Goal: Task Accomplishment & Management: Complete application form

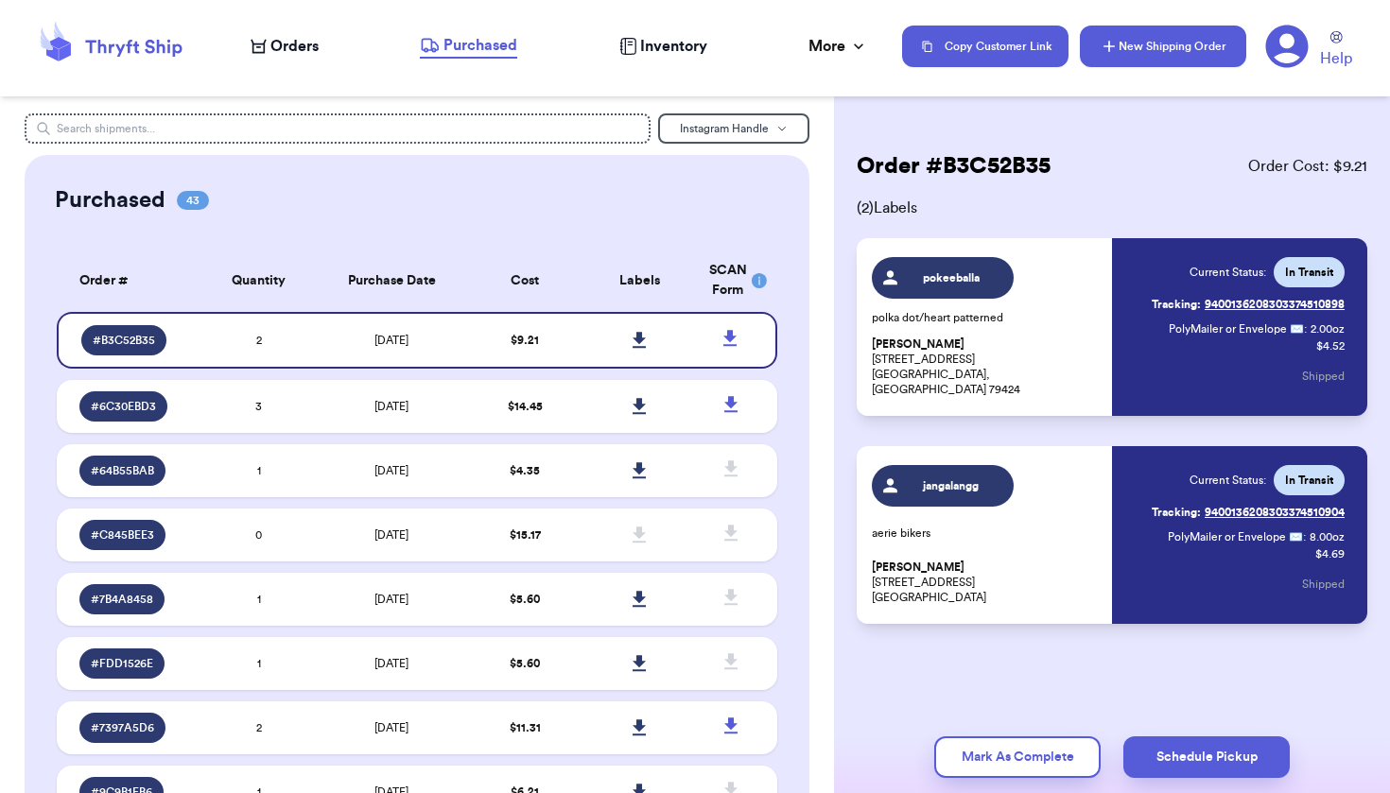
click at [1127, 41] on button "New Shipping Order" at bounding box center [1163, 47] width 166 height 42
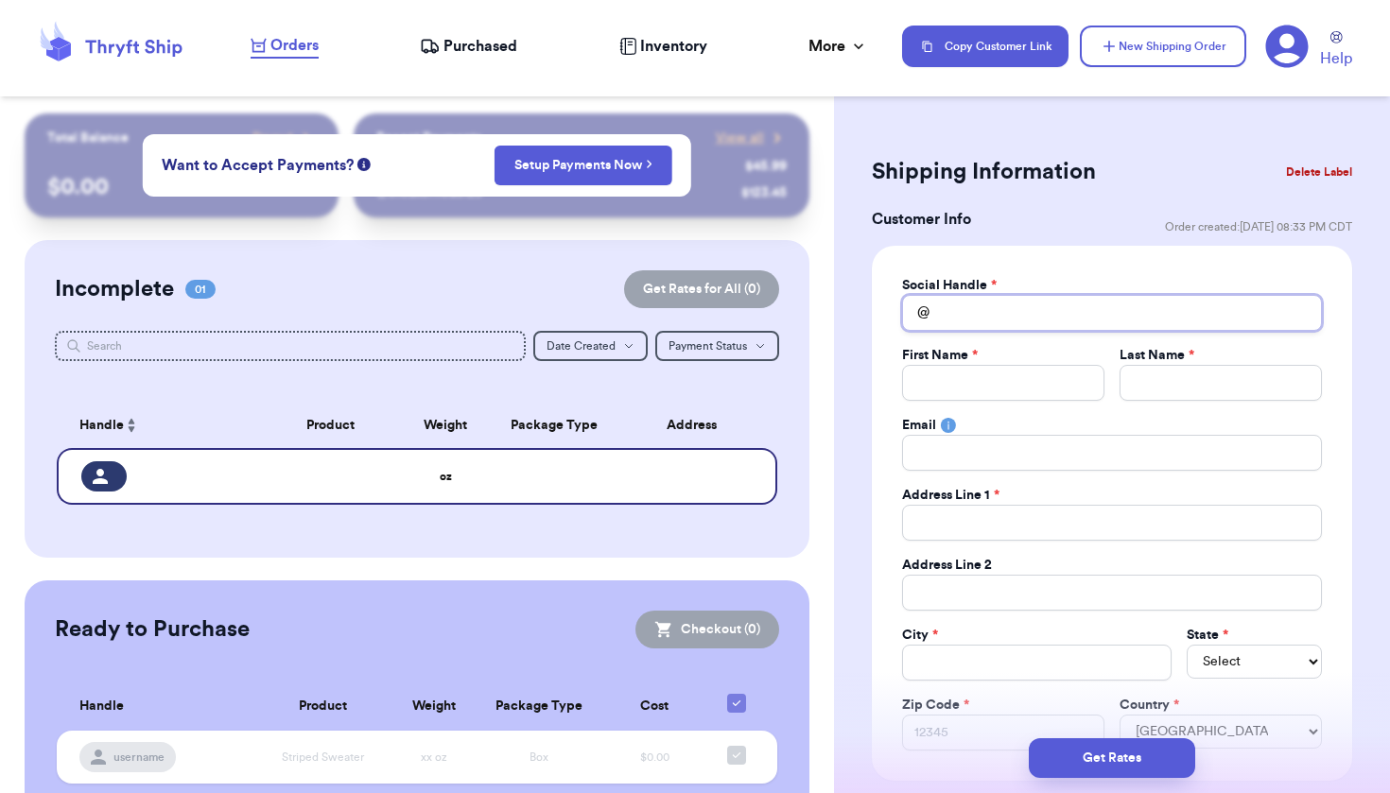
click at [1067, 302] on input "Total Amount Paid" at bounding box center [1112, 313] width 420 height 36
type input "j"
type input "ju"
type input "jus"
type input "just"
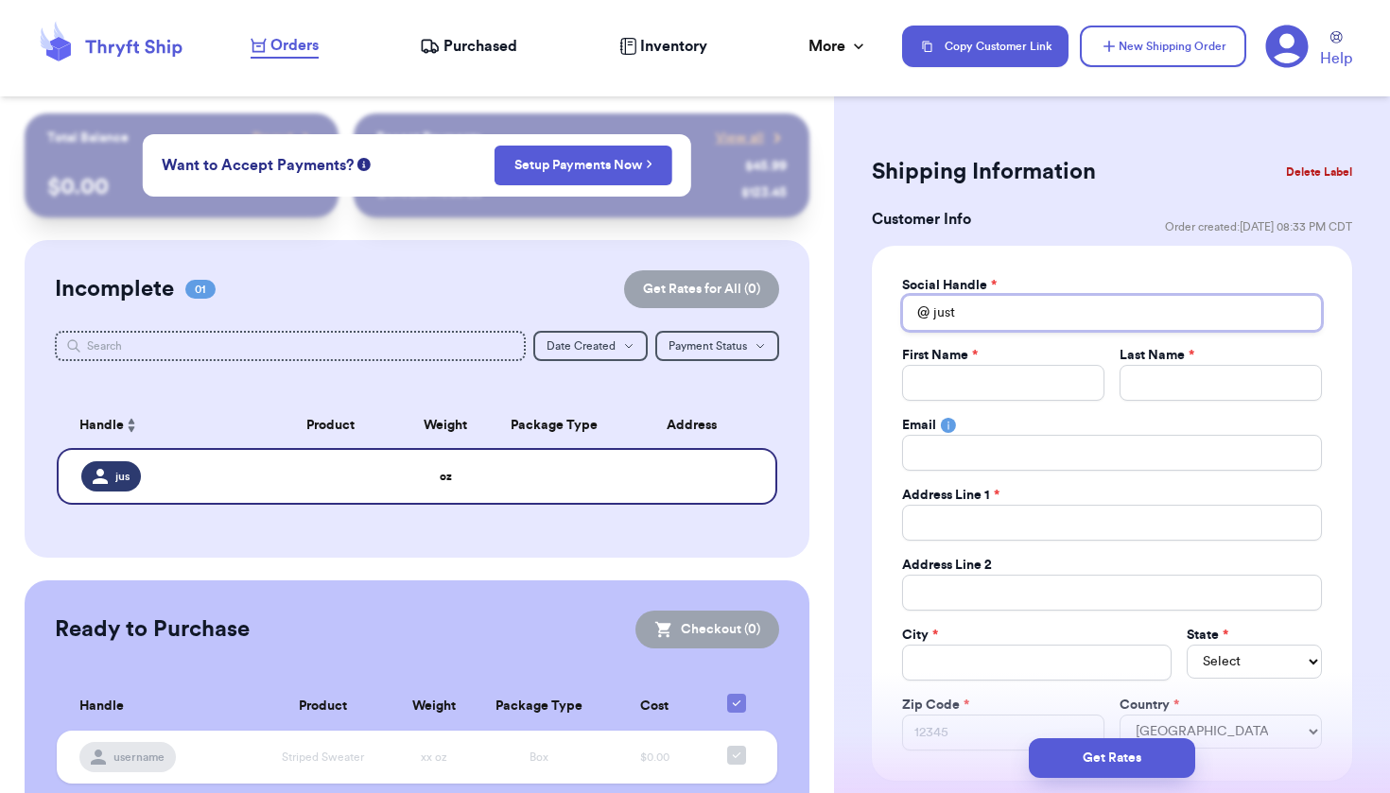
type input "justi"
type input "[PERSON_NAME]"
type input "justins"
type input "justinse"
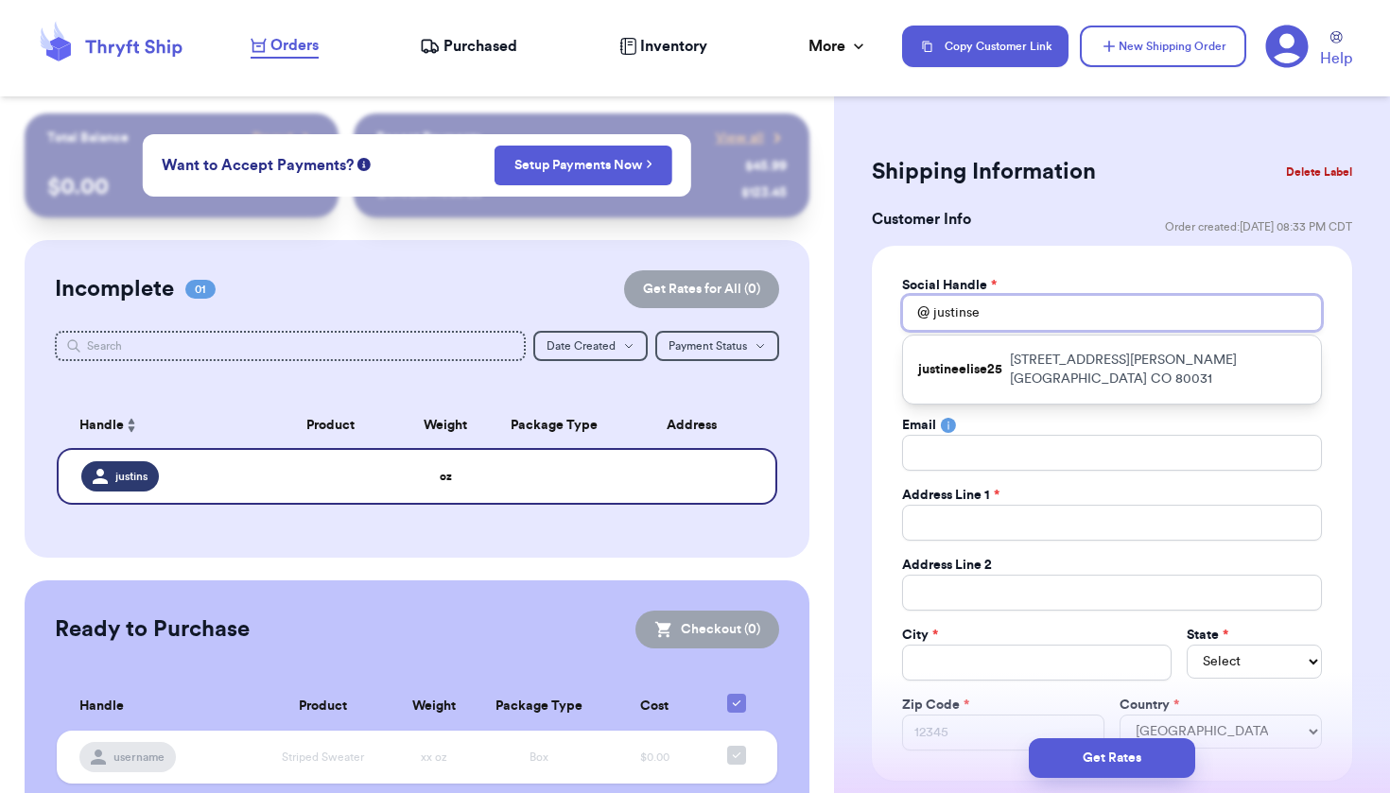
type input "justinser"
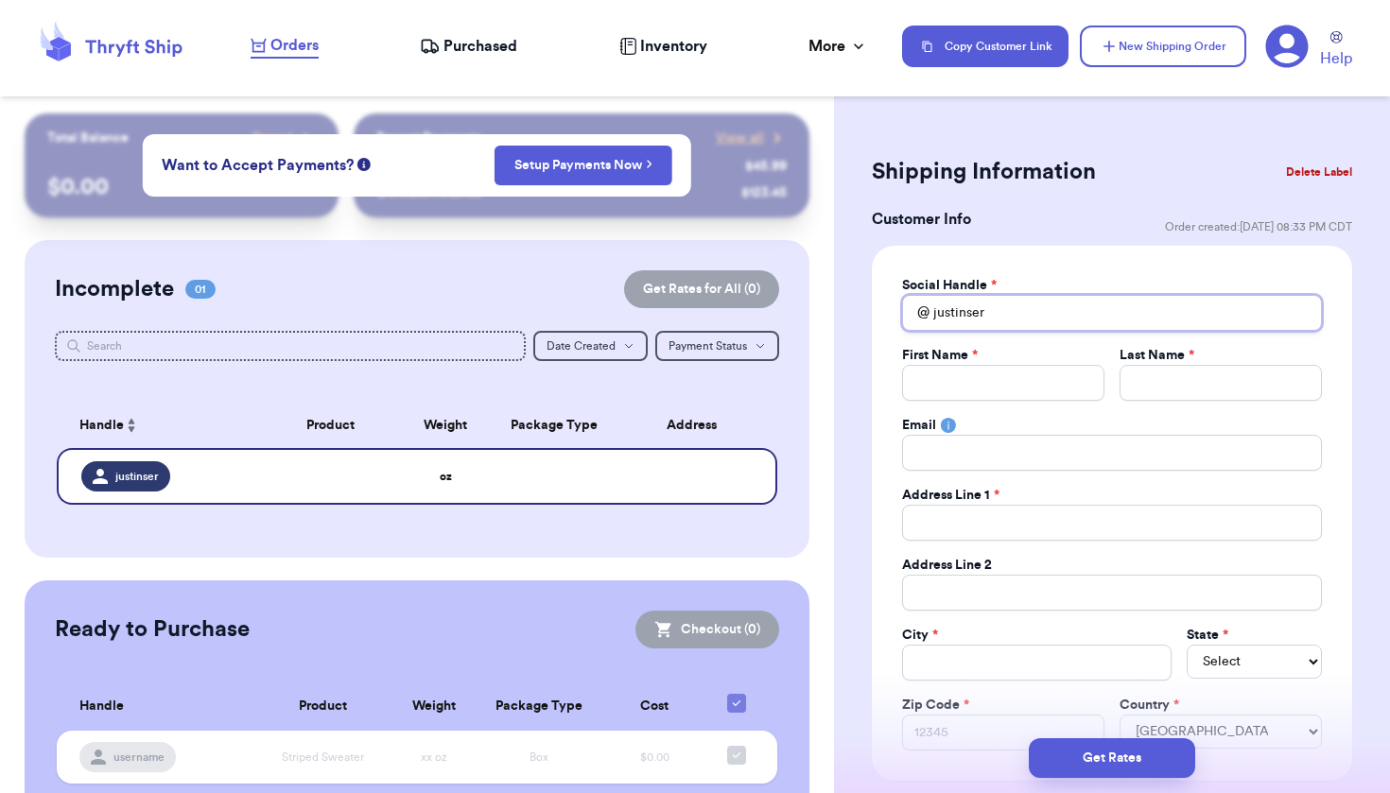
type input "justinsera"
type input "justinserab"
type input "justinserabo"
type input "8"
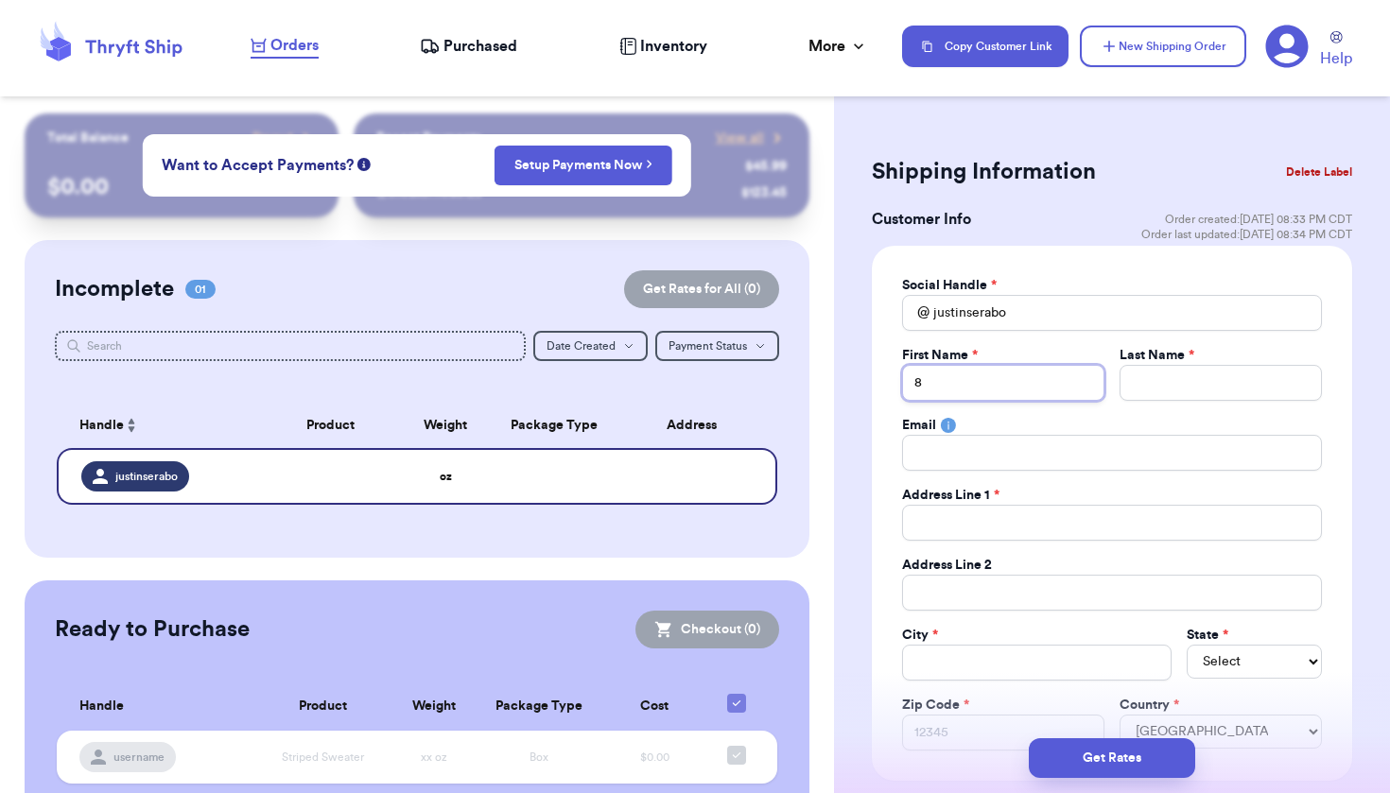
type input "8"
type input "J"
type input "Ju"
type input "[DEMOGRAPHIC_DATA]"
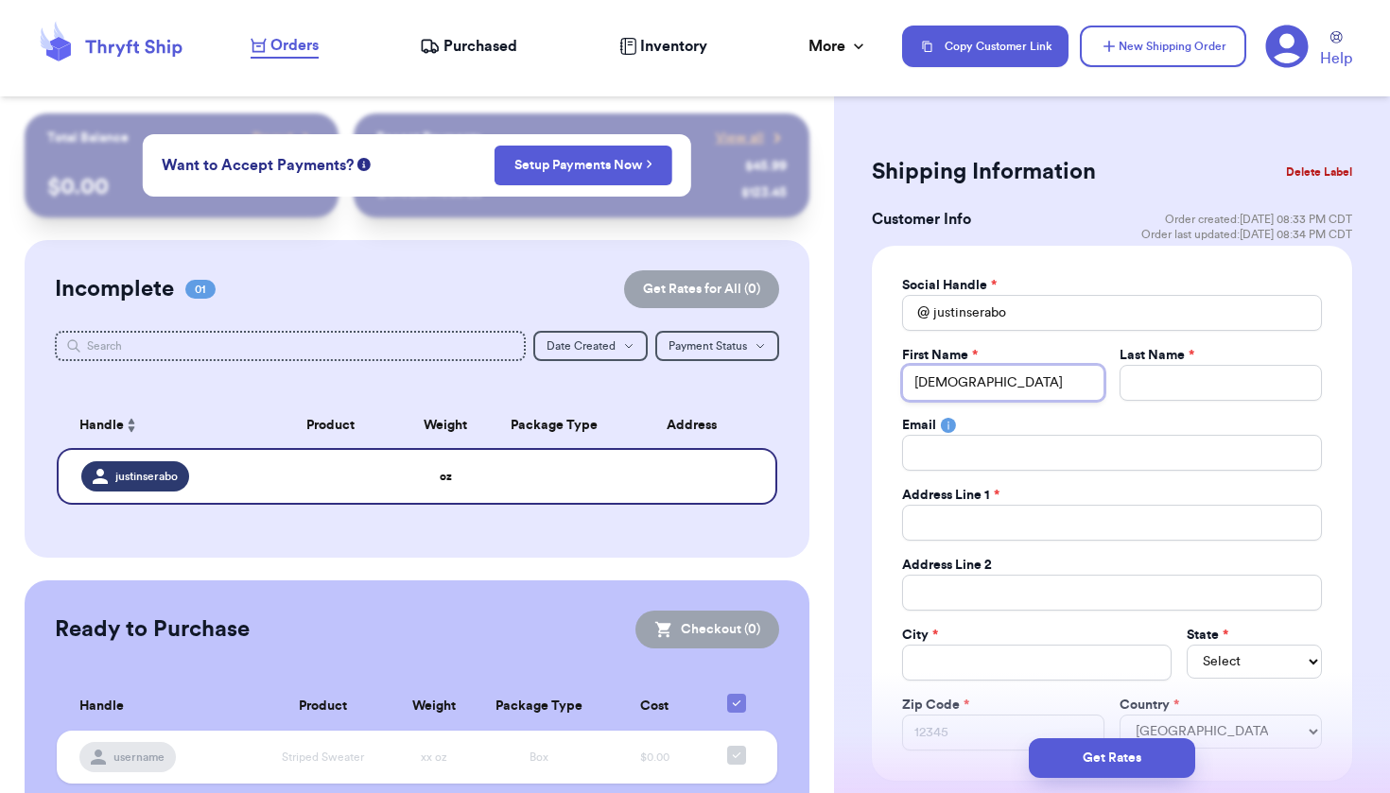
type input "Just"
type input "Justi"
type input "[PERSON_NAME]"
type input "S"
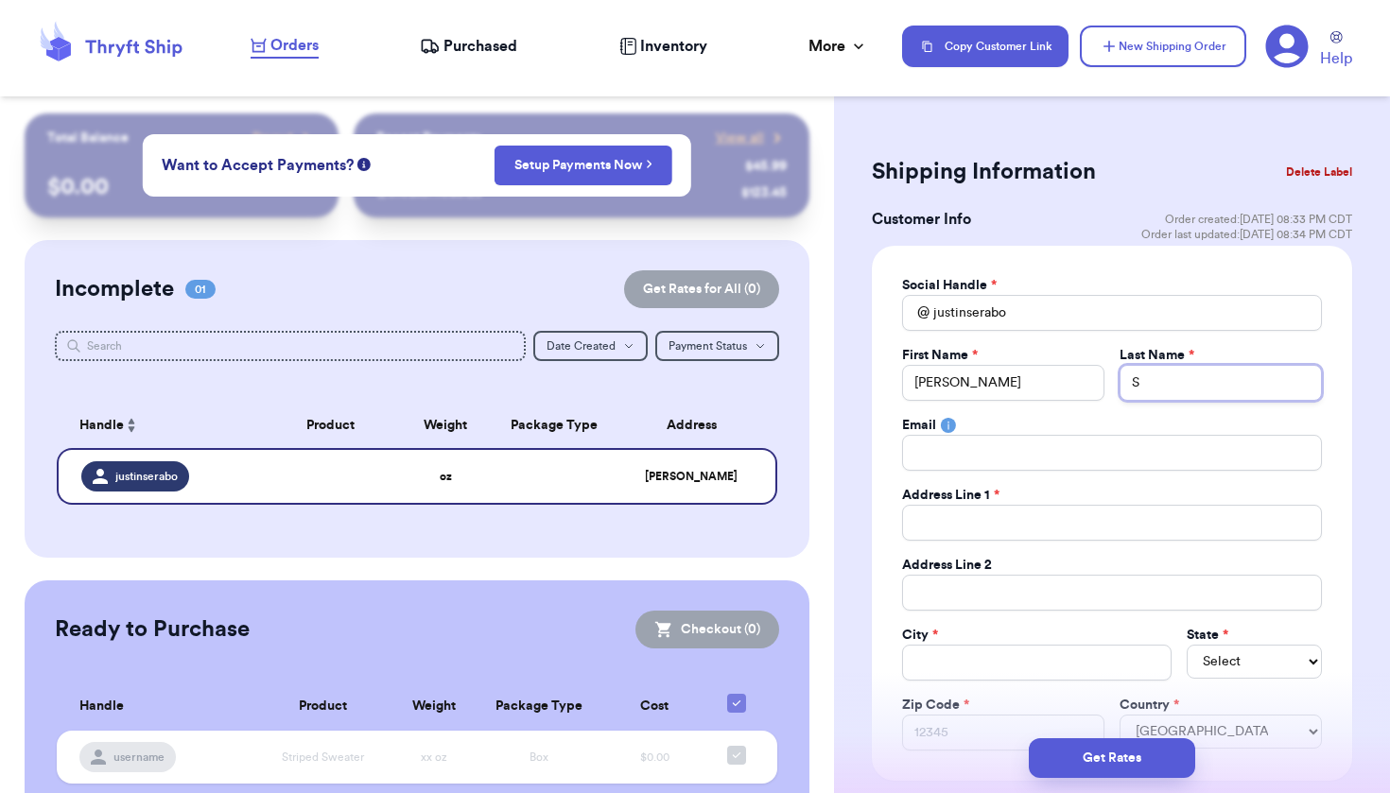
type input "Se"
type input "Ser"
type input "Sera"
type input "Serab"
type input "Serabo"
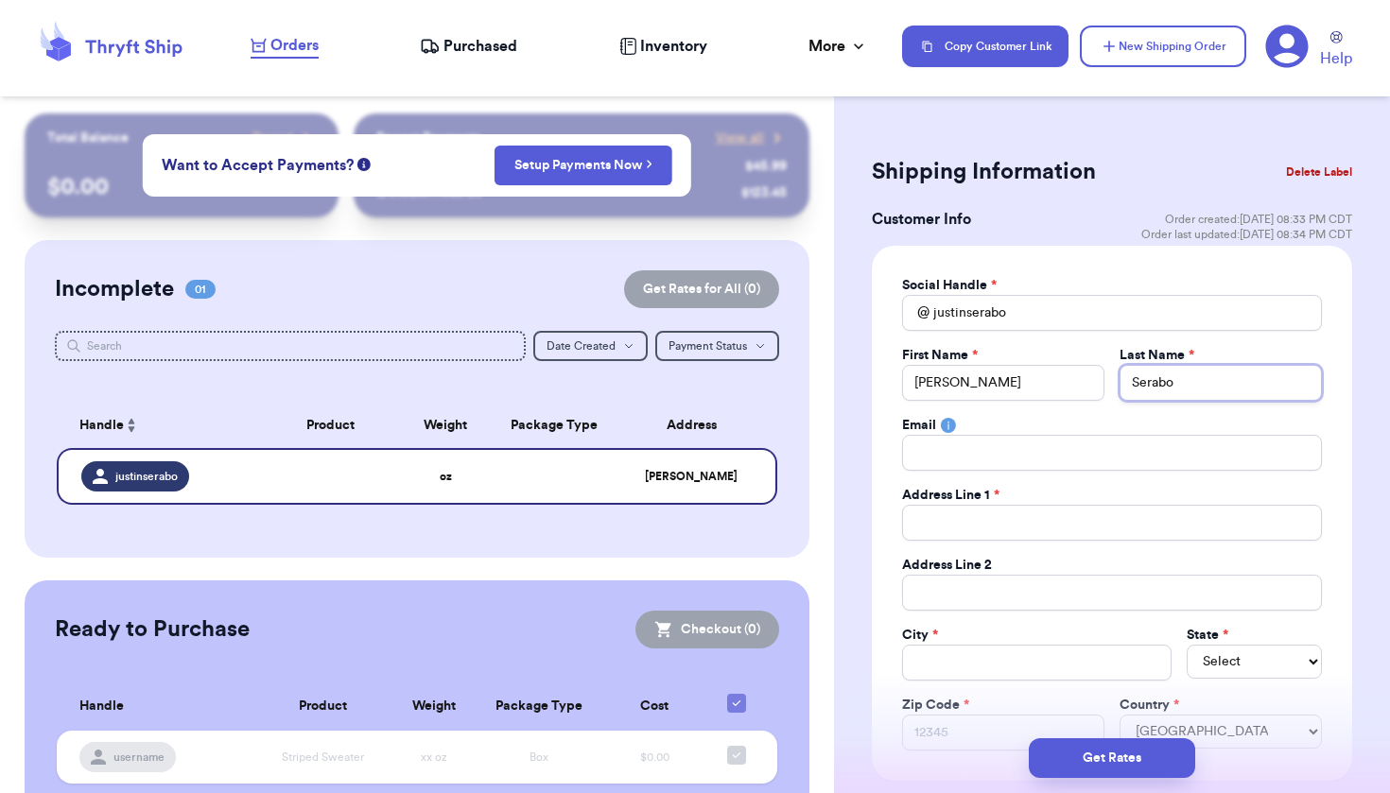
type input "Serabo"
type input "j"
type input "ju"
type input "jus"
type input "just"
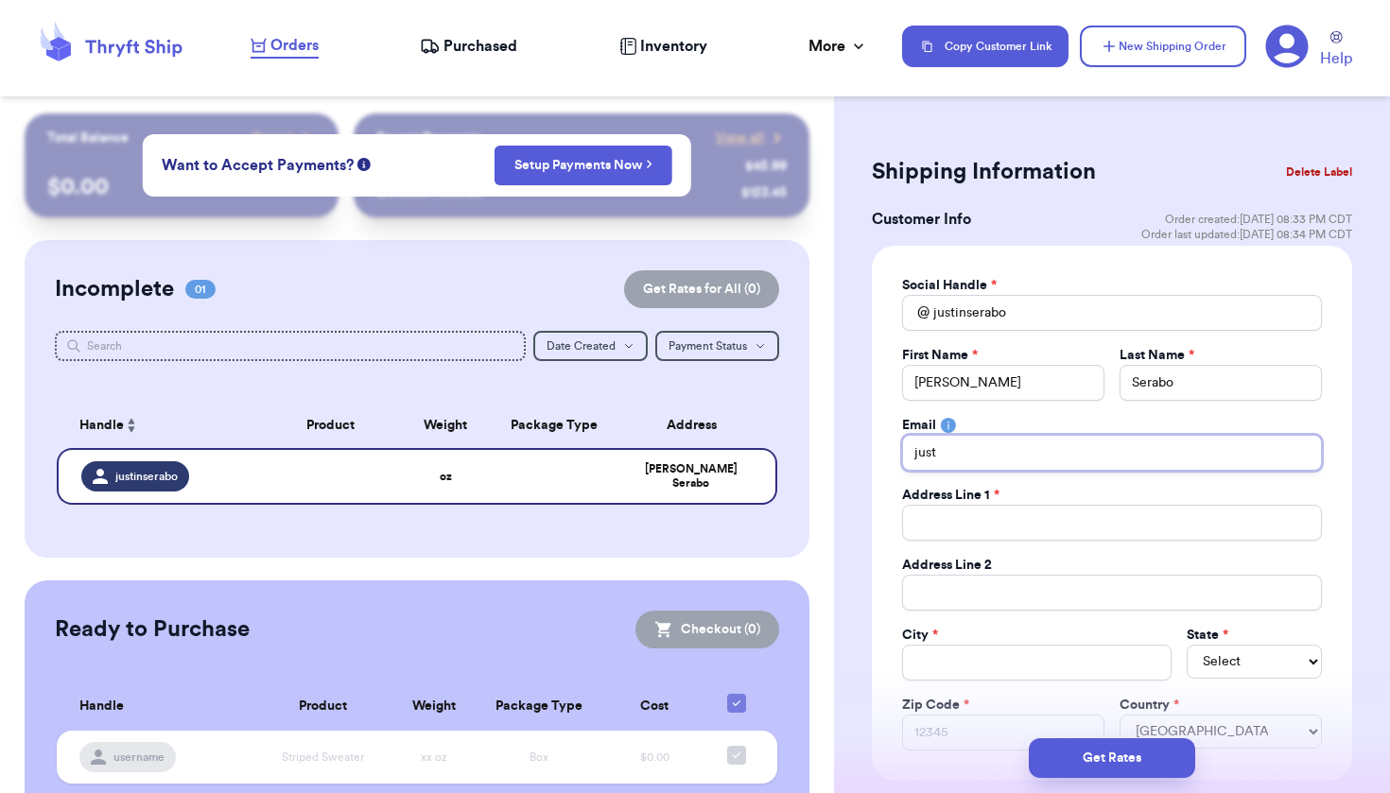
type input "justi"
type input "[PERSON_NAME]"
type input "justins"
type input "justinse"
type input "justinser"
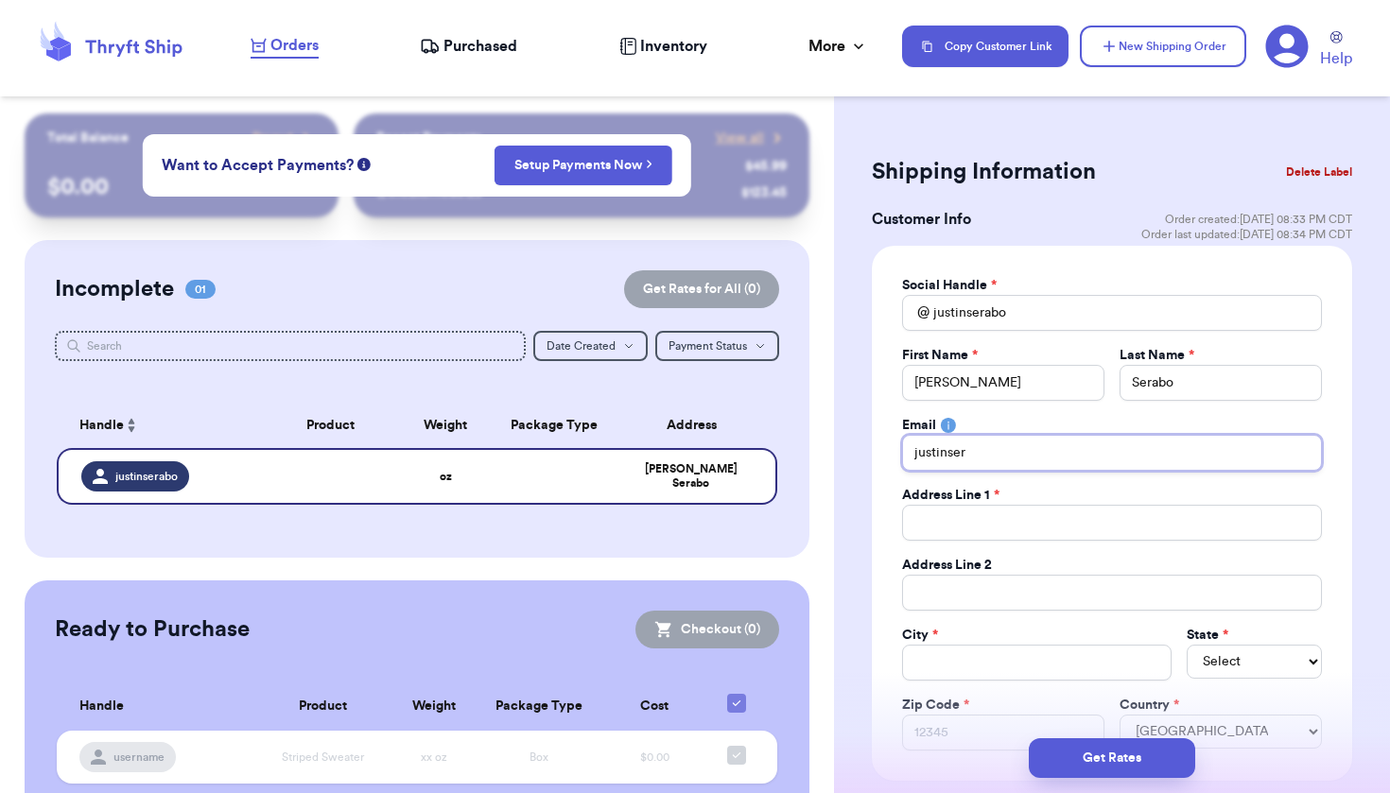
type input "justinsera"
type input "justinserab"
type input "justinserabo"
type input "justinserabo@"
type input "justinserabo@y"
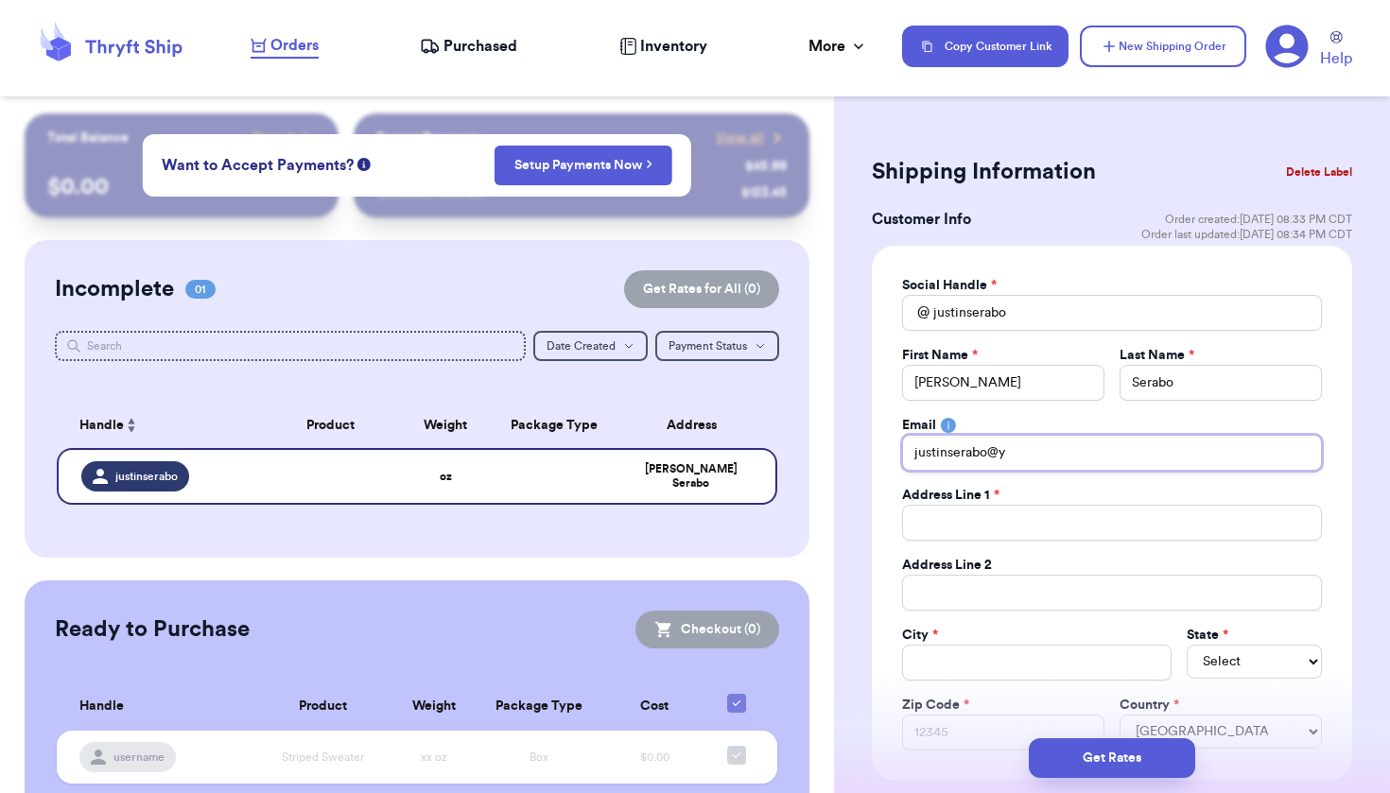
type input "justinserabo@ya"
type input "justinserabo@yah"
type input "justinserabo@yaho"
type input "[EMAIL_ADDRESS]"
type input "[EMAIL_ADDRESS]."
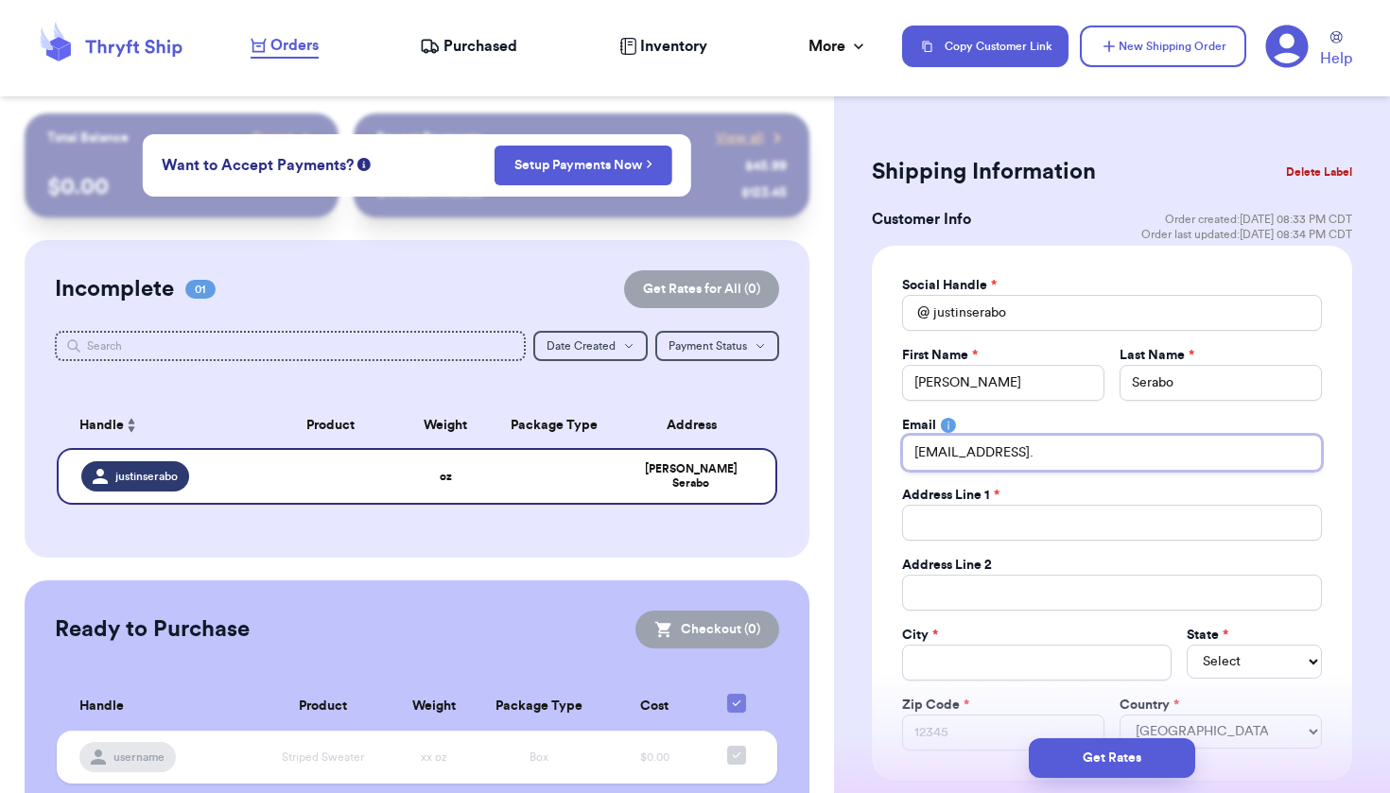
type input "justinserabo@yahoo.c"
type input "[EMAIL_ADDRESS][DOMAIN_NAME]"
type input "8"
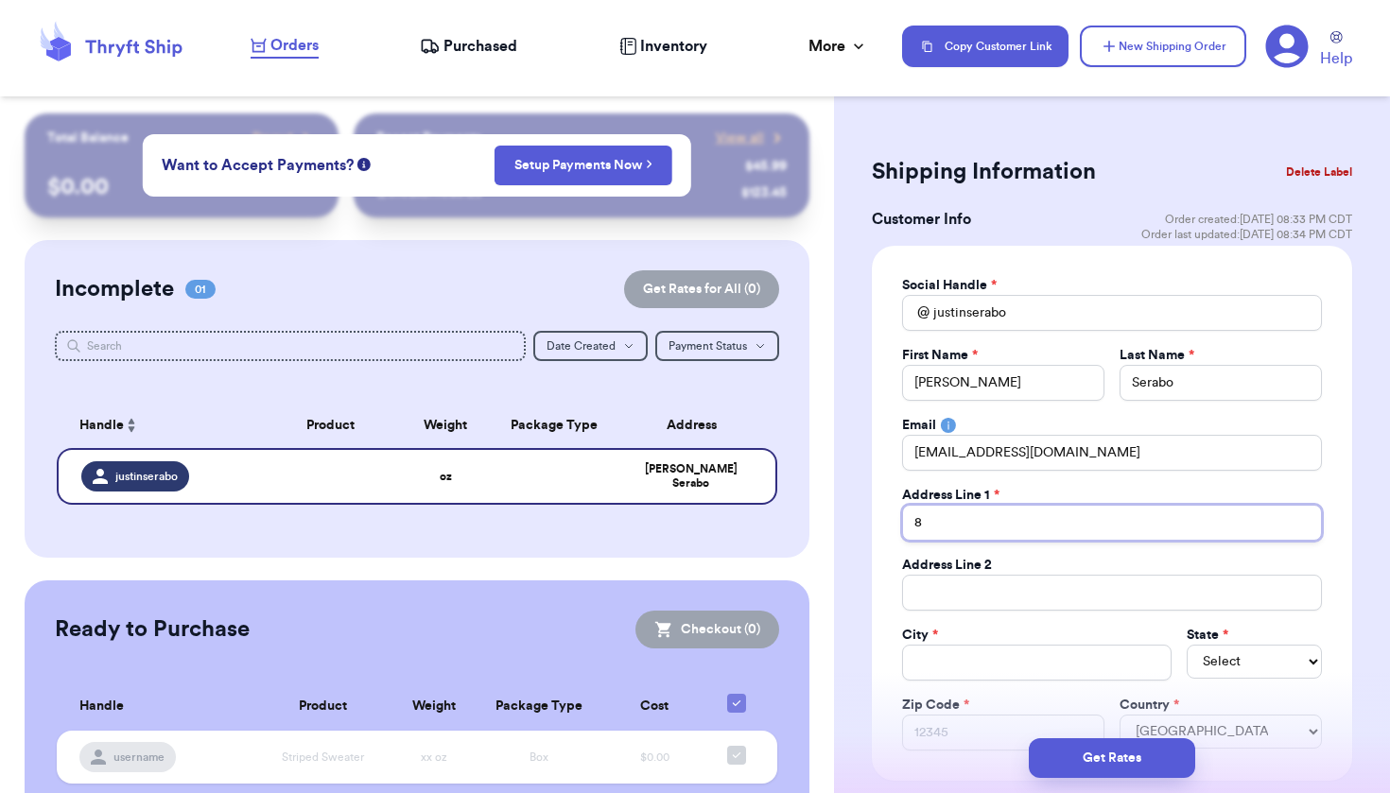
type input "8"
type input "8 S"
type input "8 So"
type input "8 Sou"
type input "8 Sout"
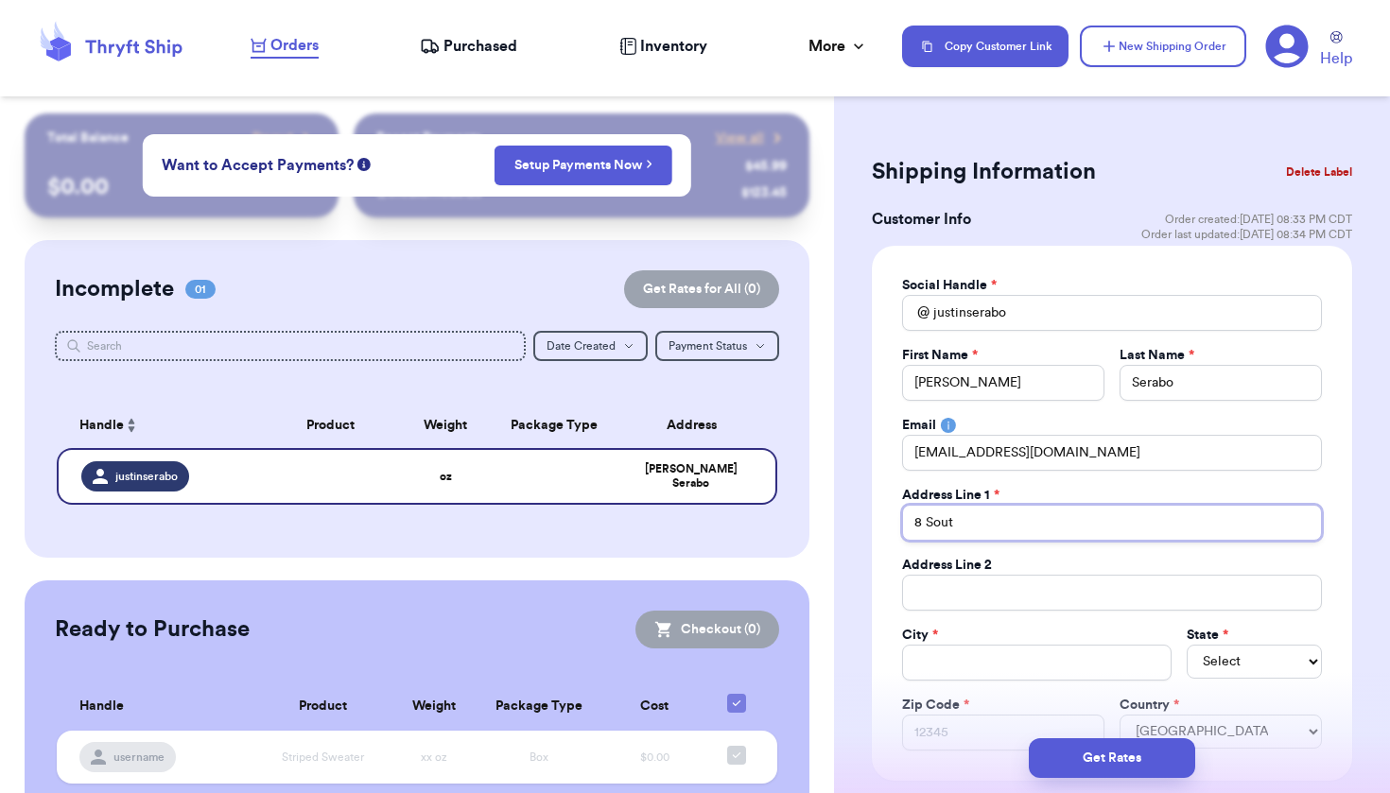
type input "8 Sout"
type input "8 South"
type input "8 South S"
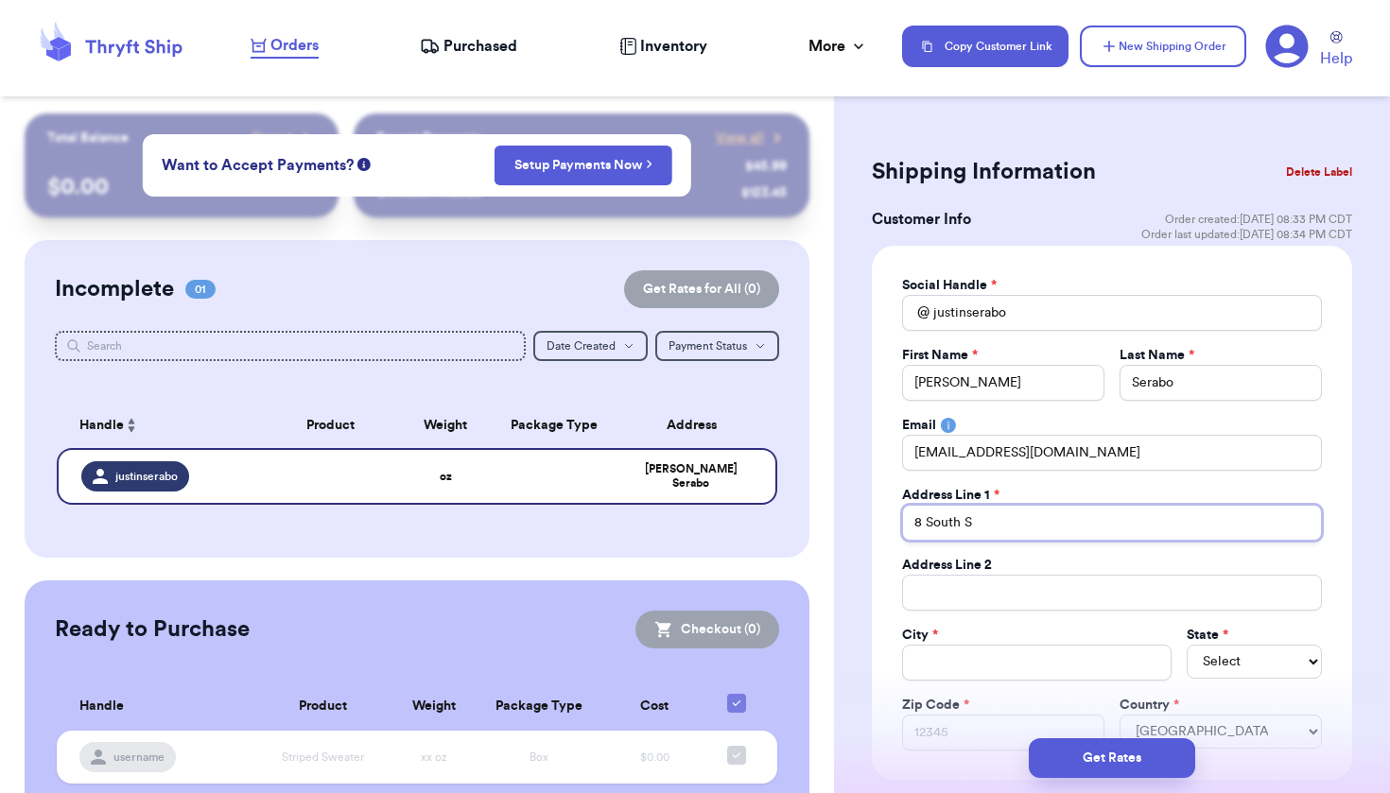
type input "8 South Sy"
type input "8 [GEOGRAPHIC_DATA]"
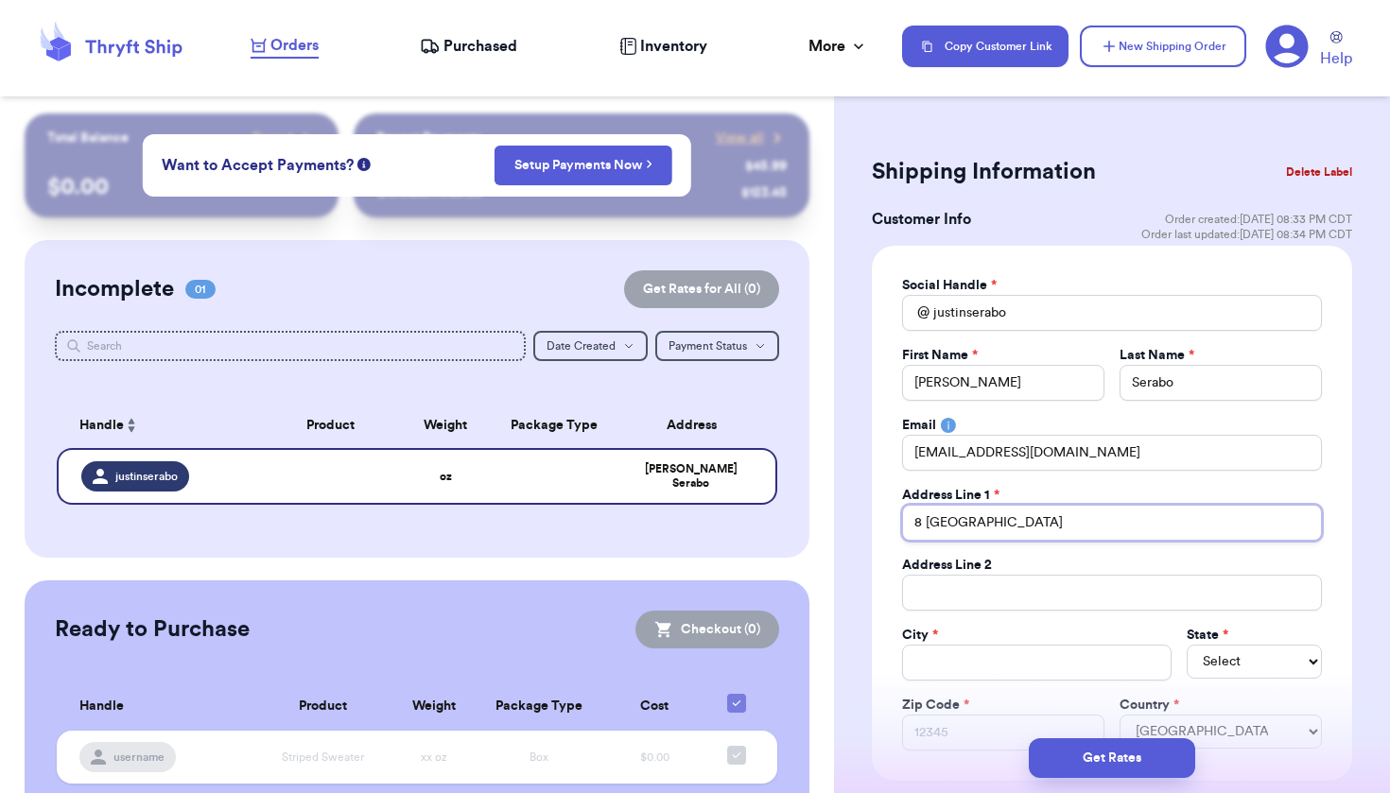
type input "8 South Syracus"
type input "8 [GEOGRAPHIC_DATA]"
type input "8 South Syracuse D"
type input "[STREET_ADDRESS]"
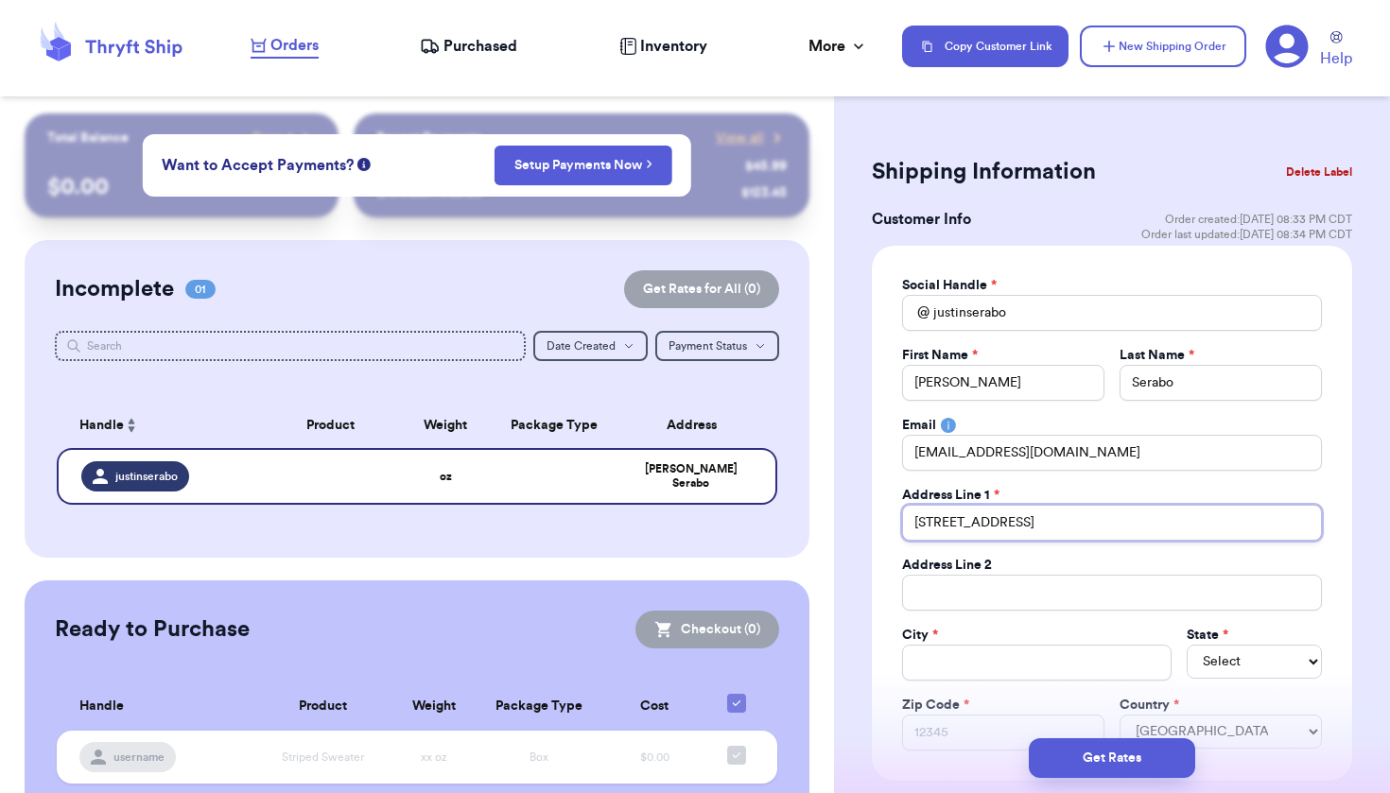
type input "[STREET_ADDRESS]"
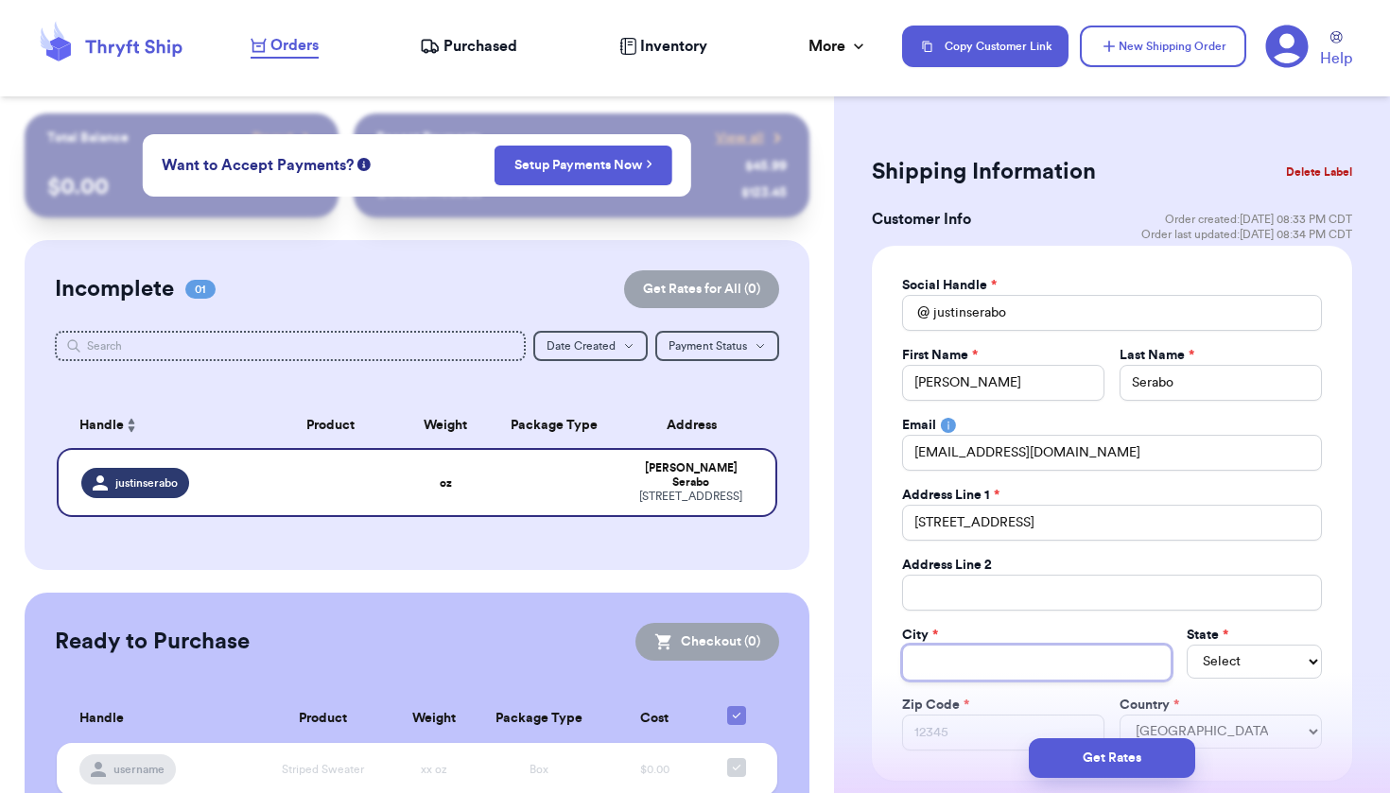
type input "C"
type input "Ch"
type input "Che"
type input "[PERSON_NAME]"
type input "Cherr"
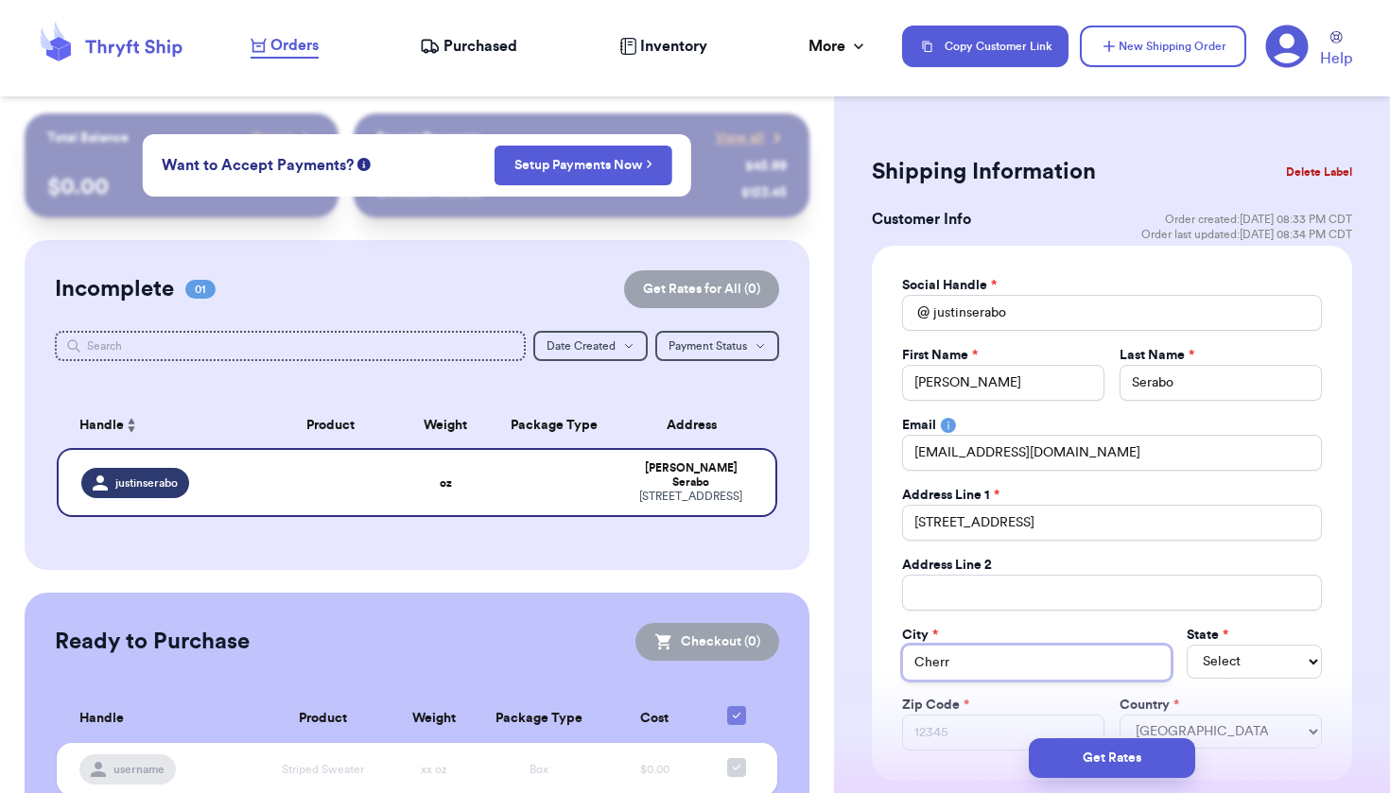
type input "Cherry"
type input "Cherry H"
type input "Cherry Hi"
type input "Cherry Hil"
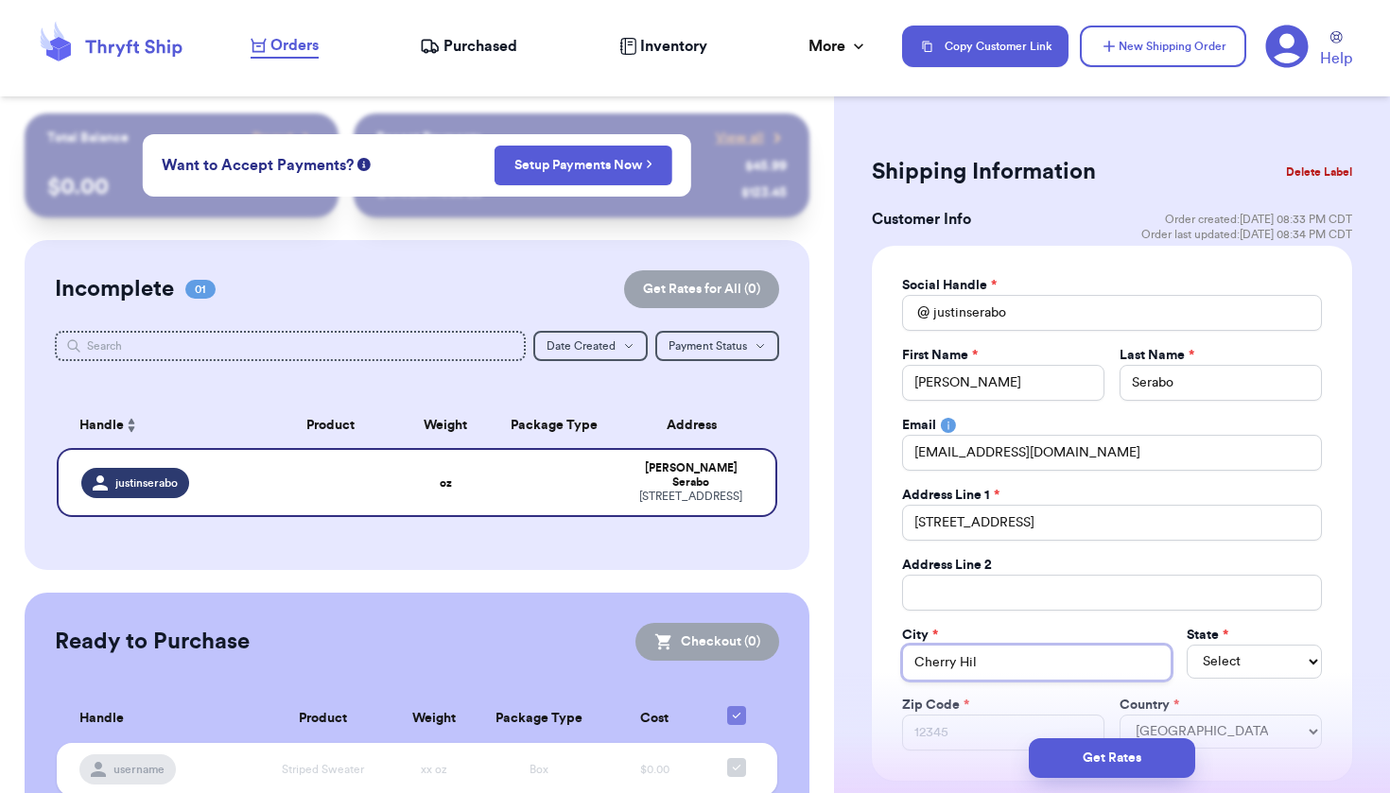
type input "[GEOGRAPHIC_DATA]"
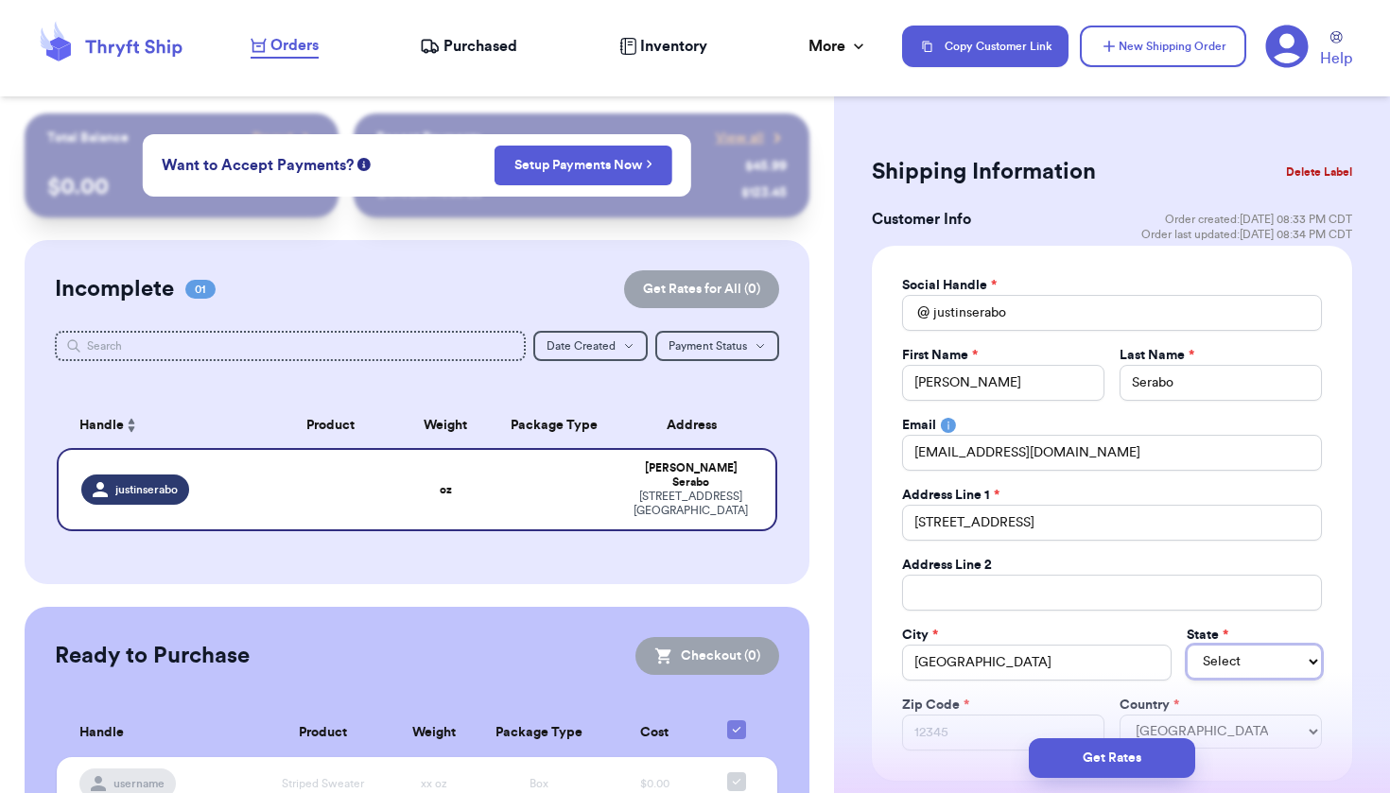
select select "NE"
select select "NJ"
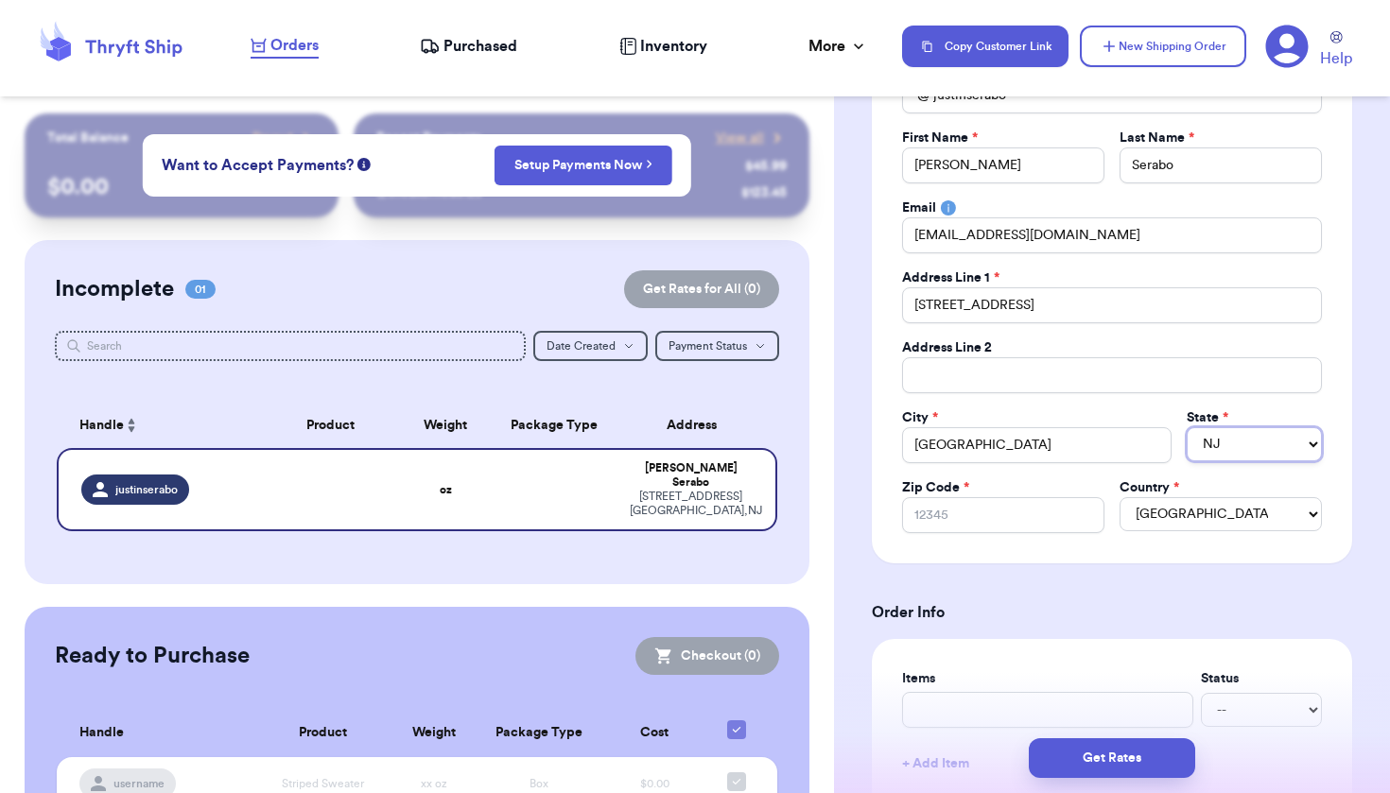
scroll to position [223, 0]
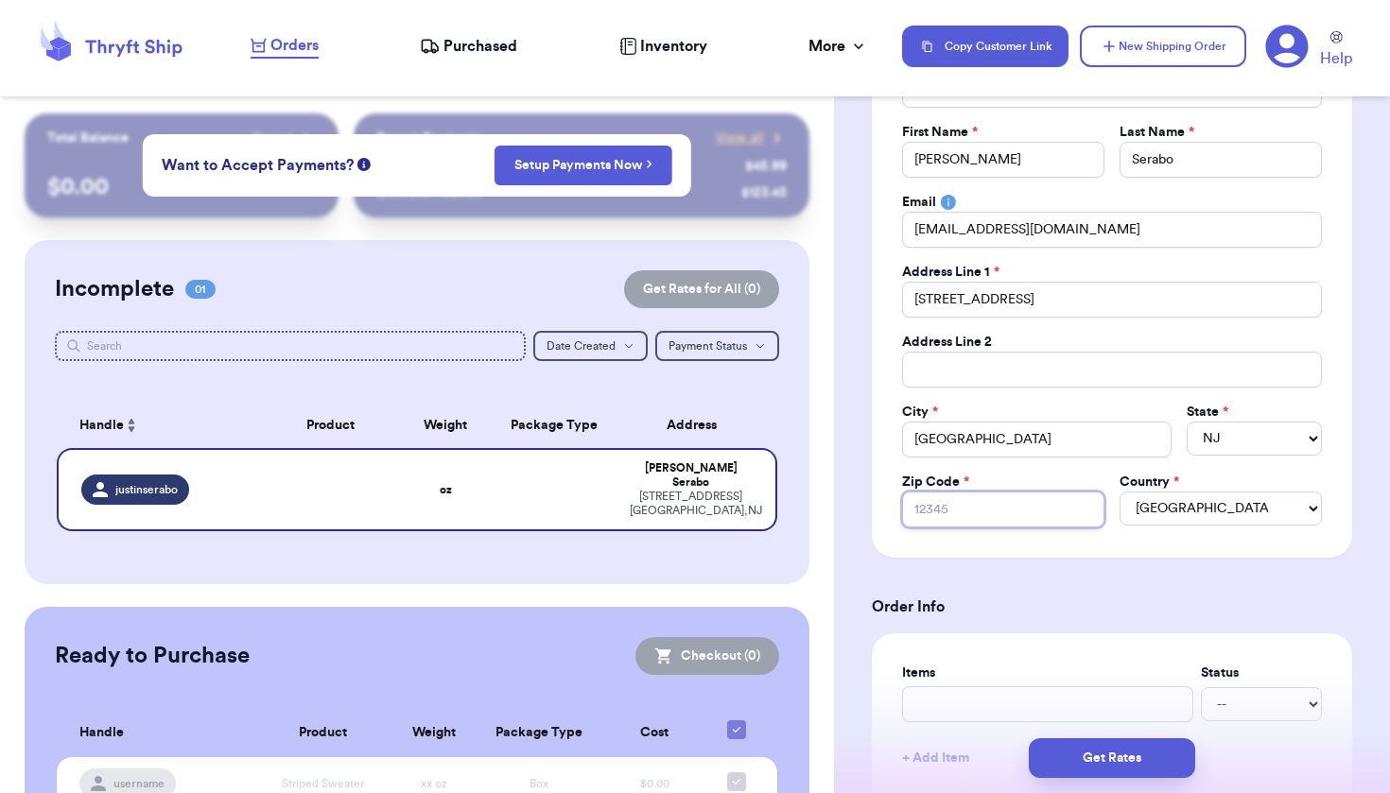
type input "0"
type input "08"
type input "080"
type input "0803"
type input "08034"
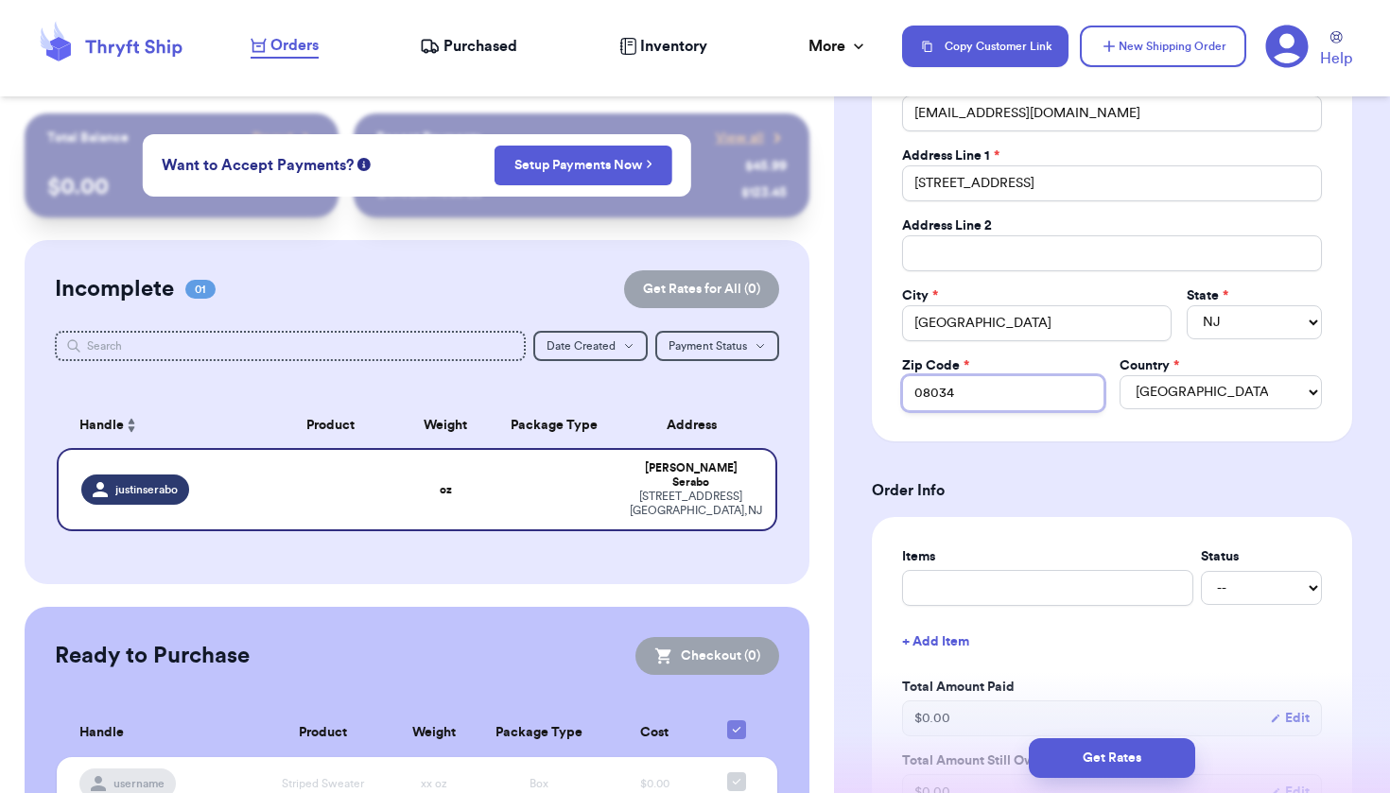
scroll to position [506, 0]
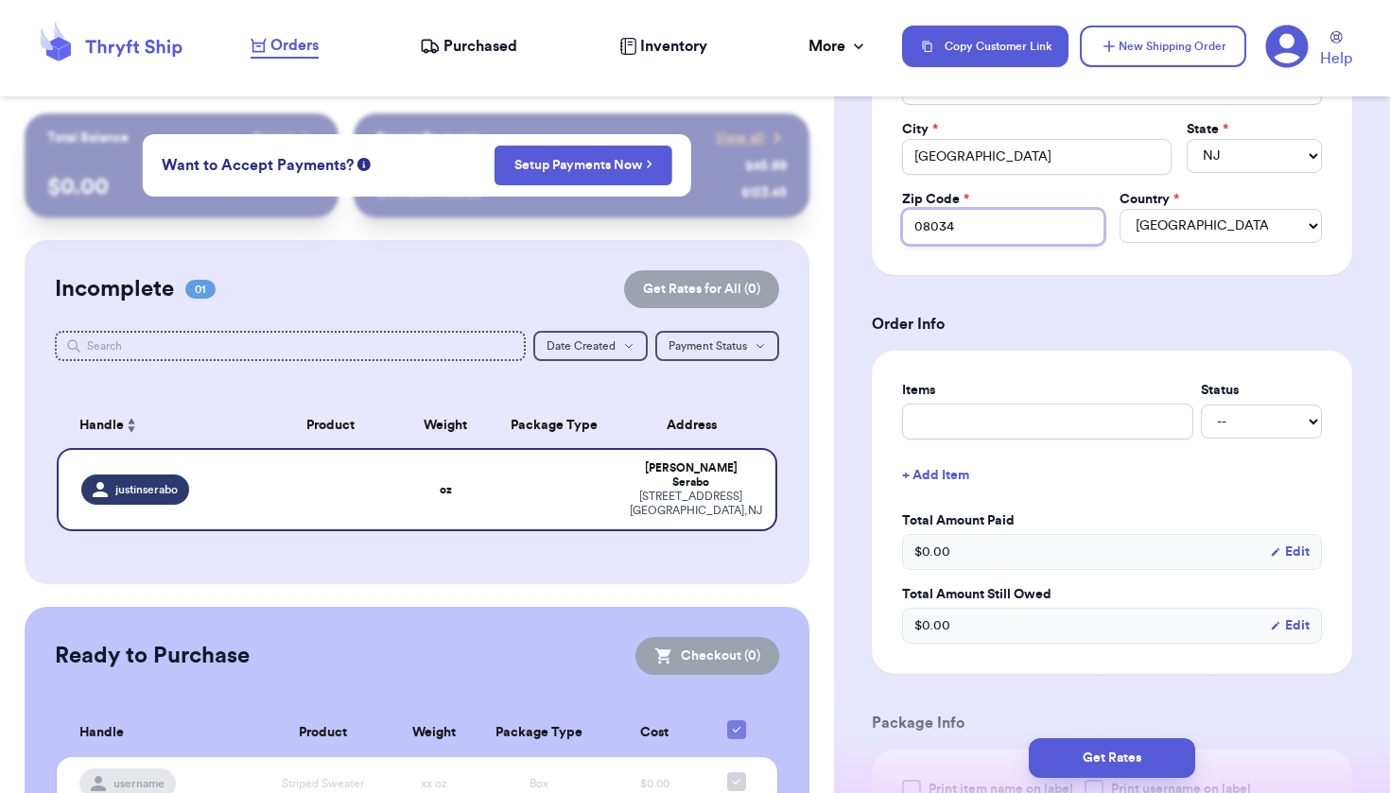
type input "08034"
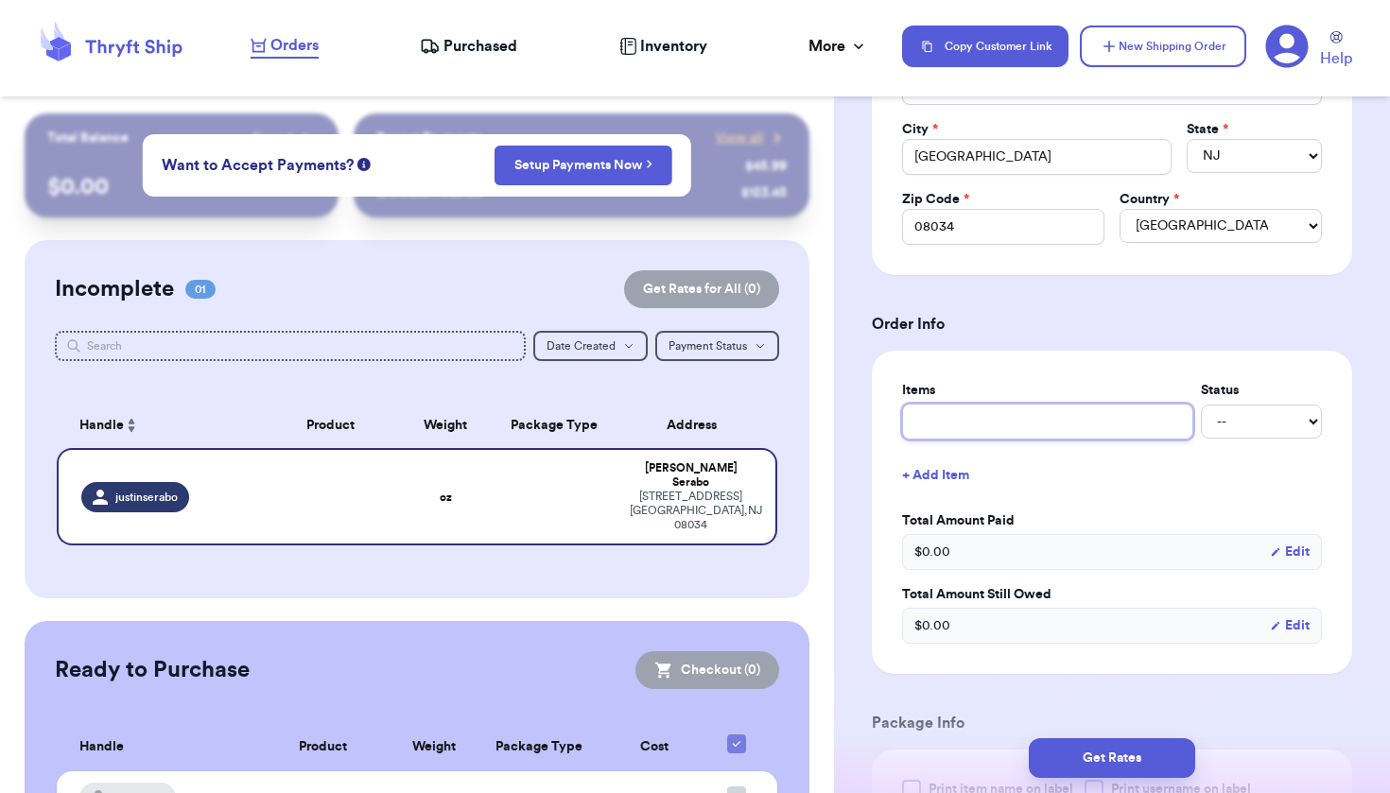
type input "m"
type input "mi"
type input "min"
type input "mini"
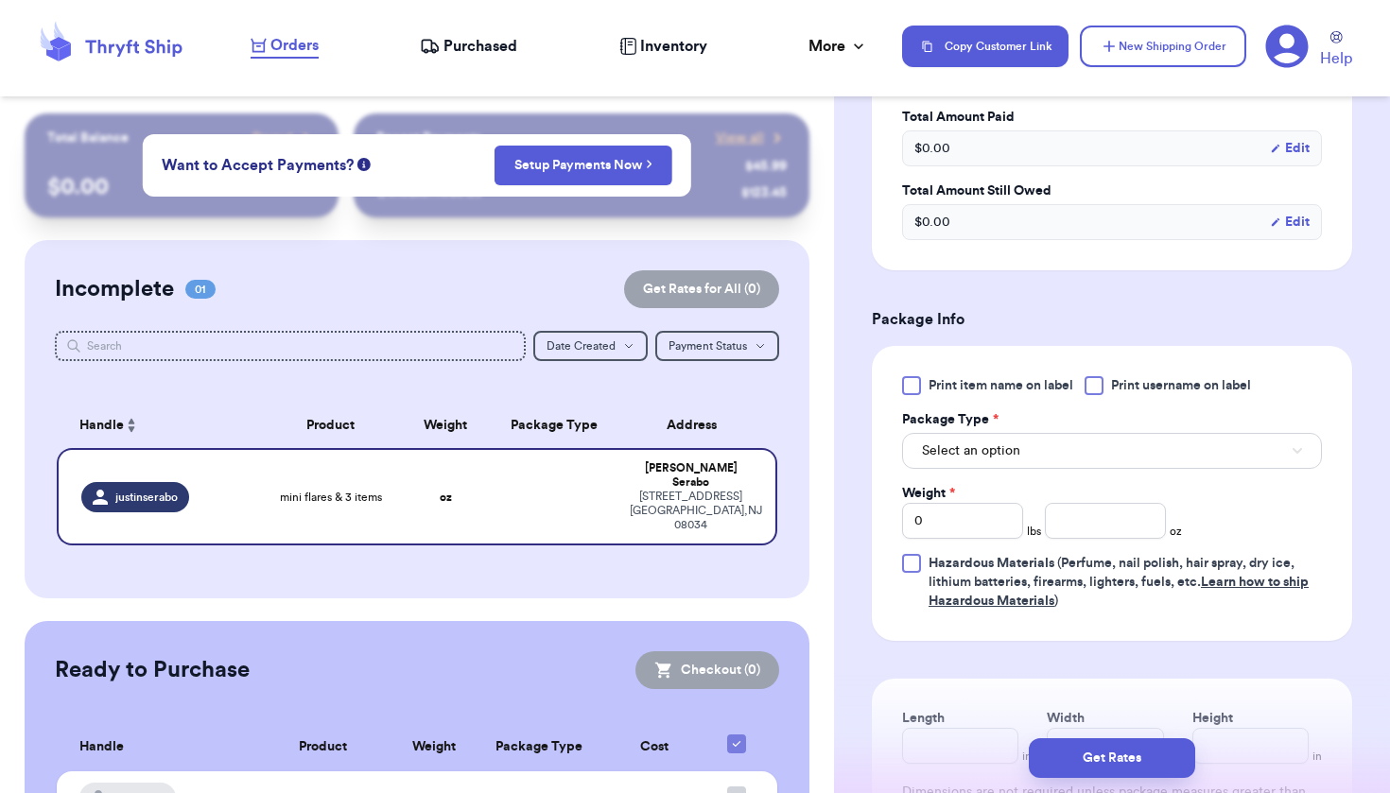
scroll to position [1005, 0]
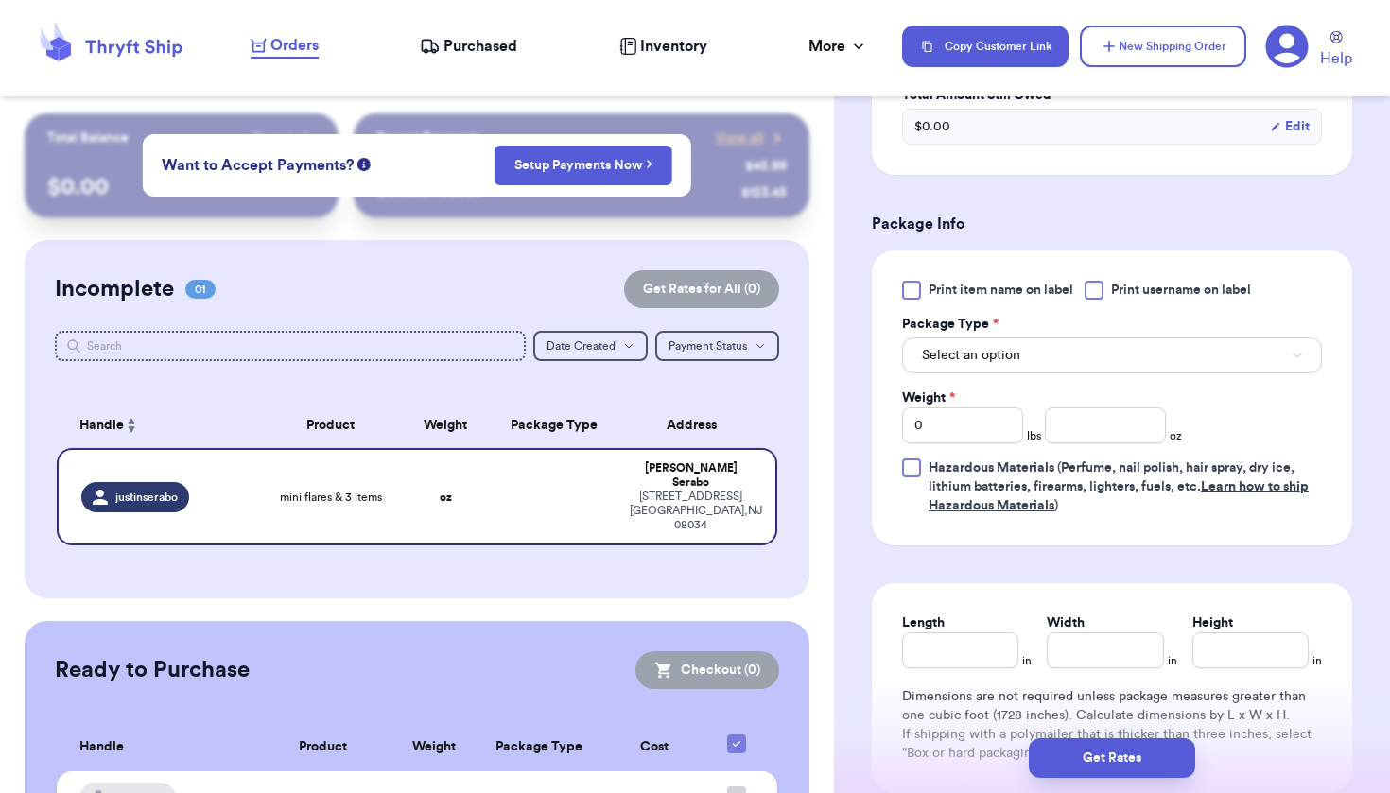
click at [1044, 368] on button "Select an option" at bounding box center [1112, 356] width 420 height 36
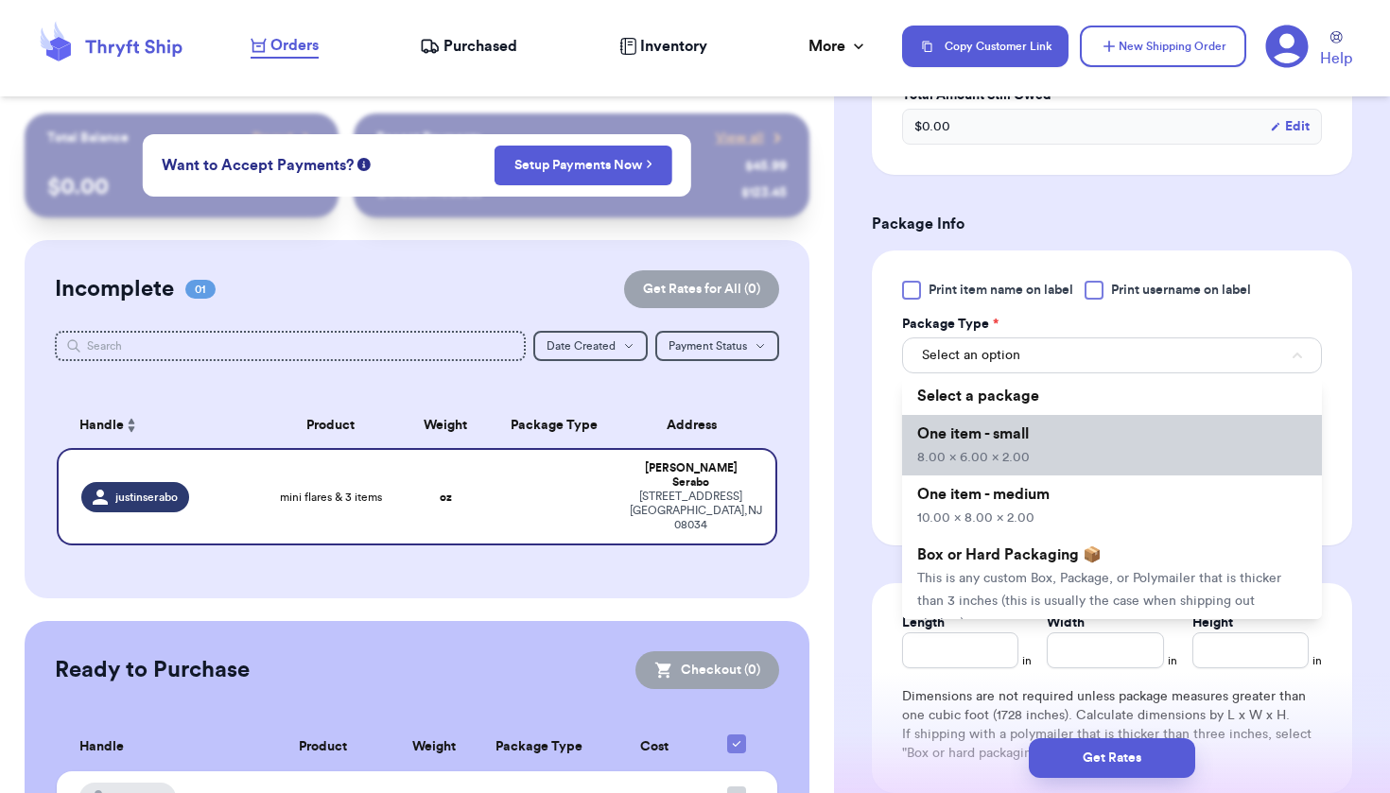
click at [1012, 450] on li "One item - small 8.00 x 6.00 x 2.00" at bounding box center [1112, 445] width 420 height 61
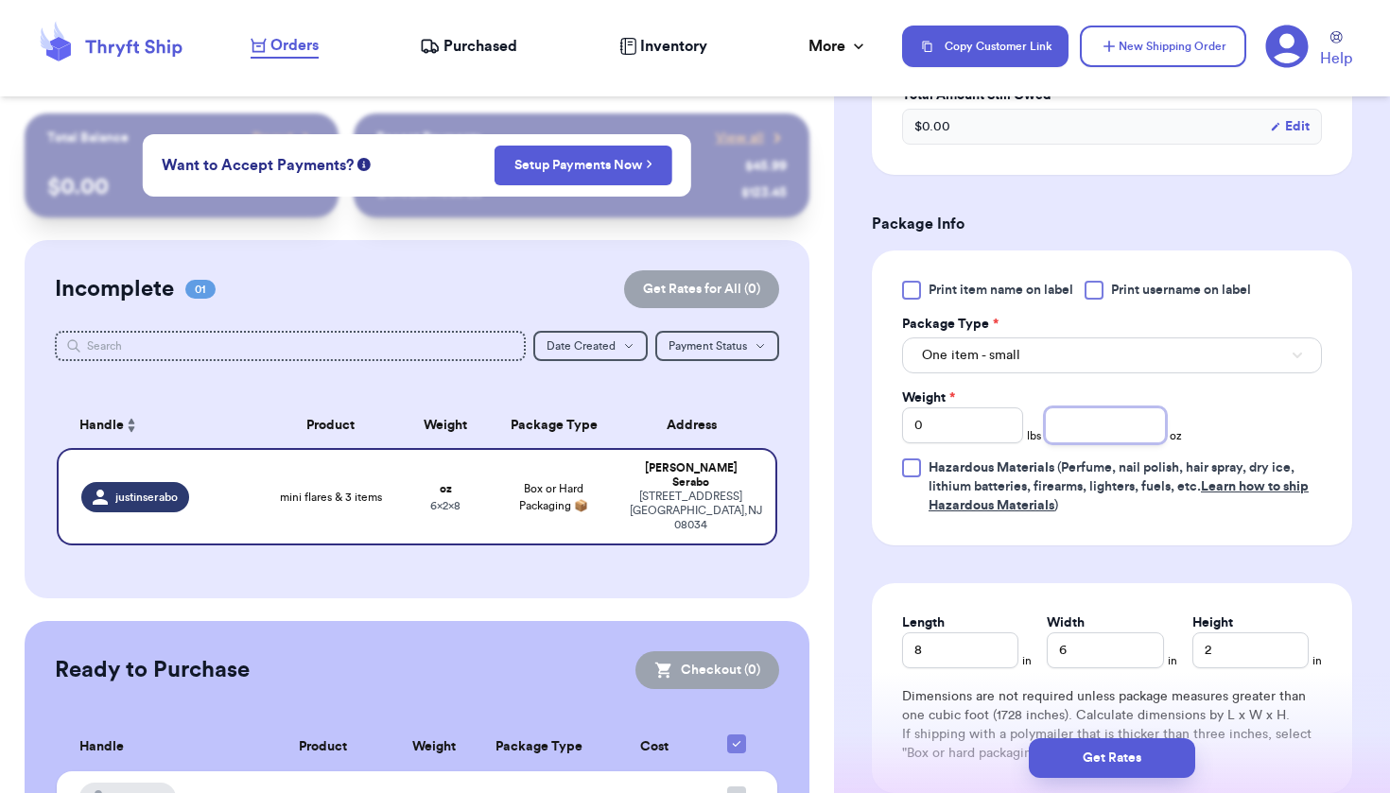
click at [1124, 429] on input "number" at bounding box center [1105, 426] width 121 height 36
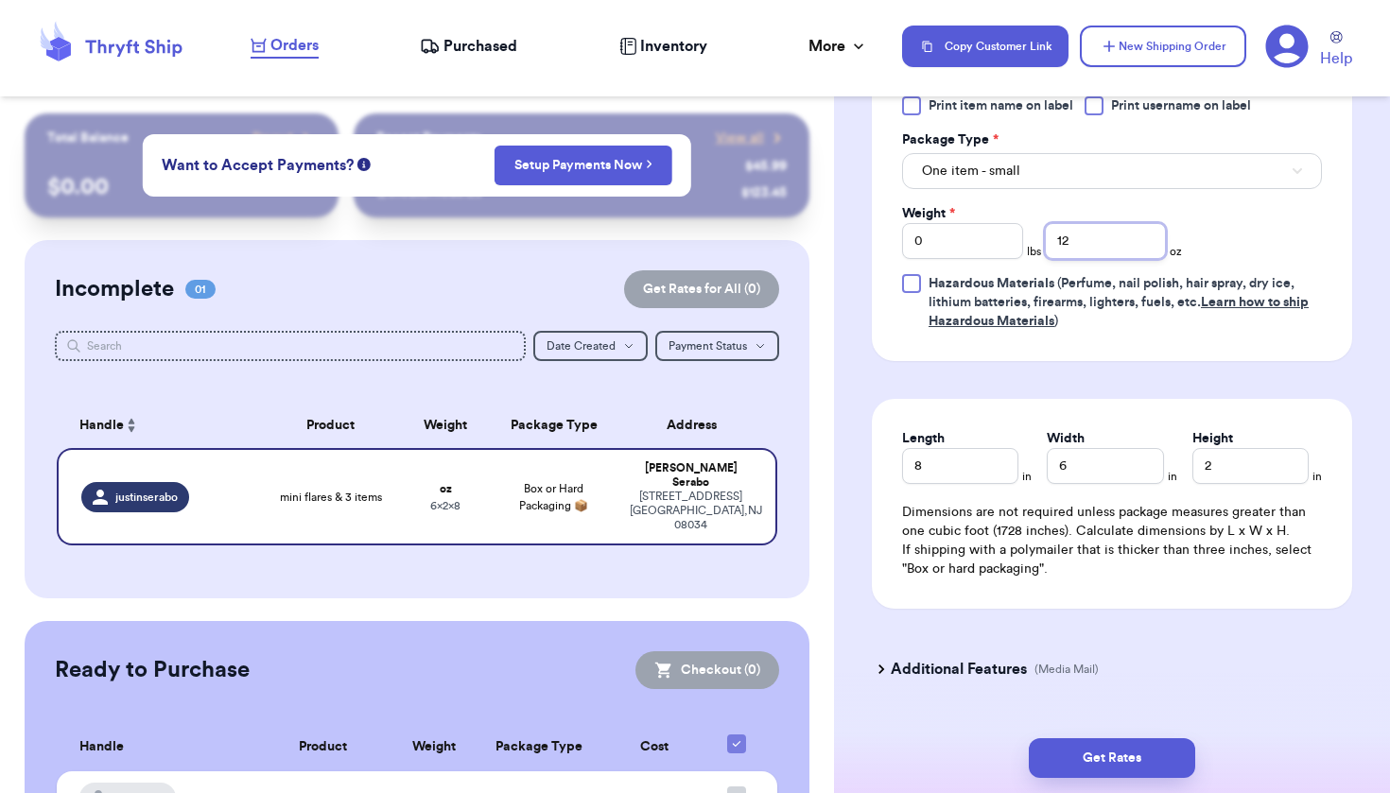
scroll to position [1218, 0]
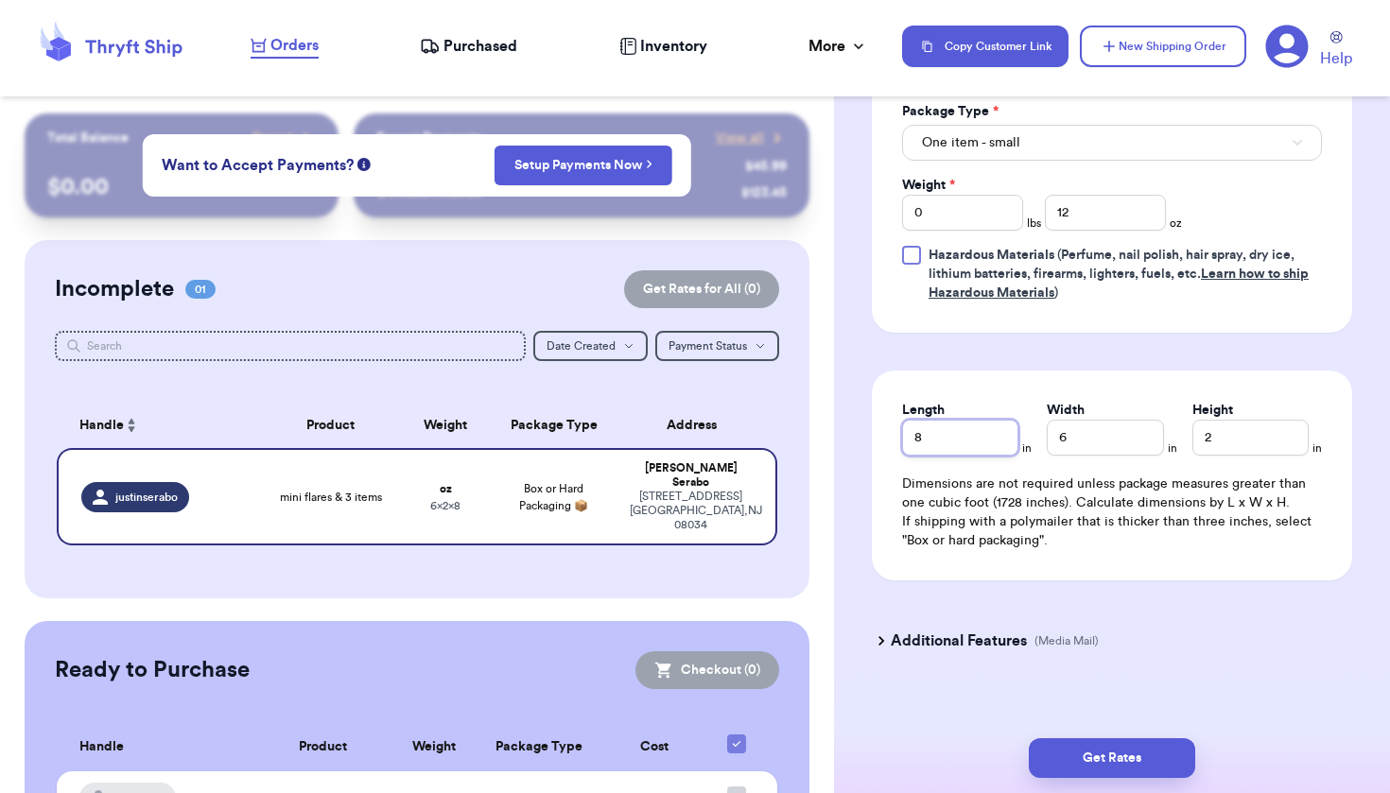
click at [943, 438] on input "8" at bounding box center [960, 438] width 116 height 36
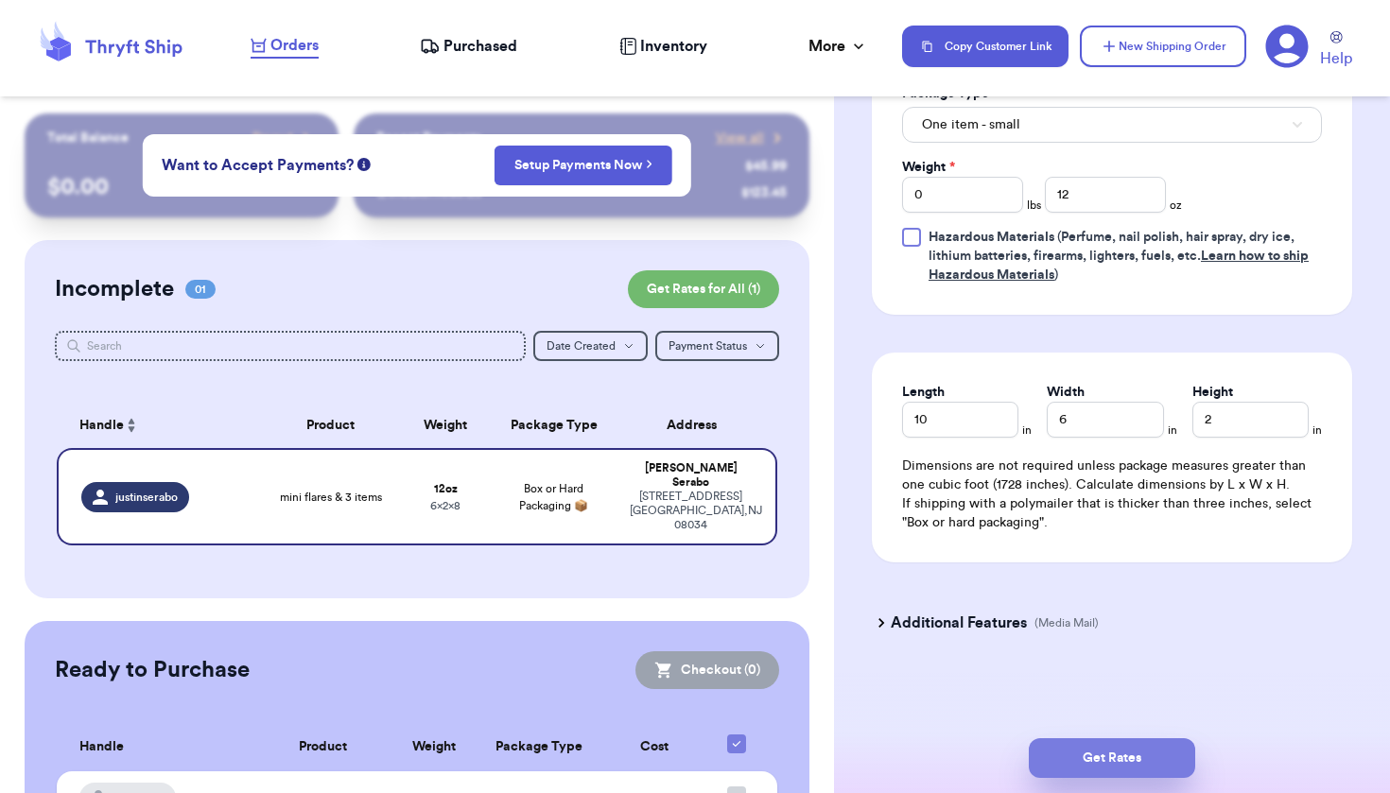
click at [1081, 738] on button "Get Rates" at bounding box center [1112, 758] width 166 height 40
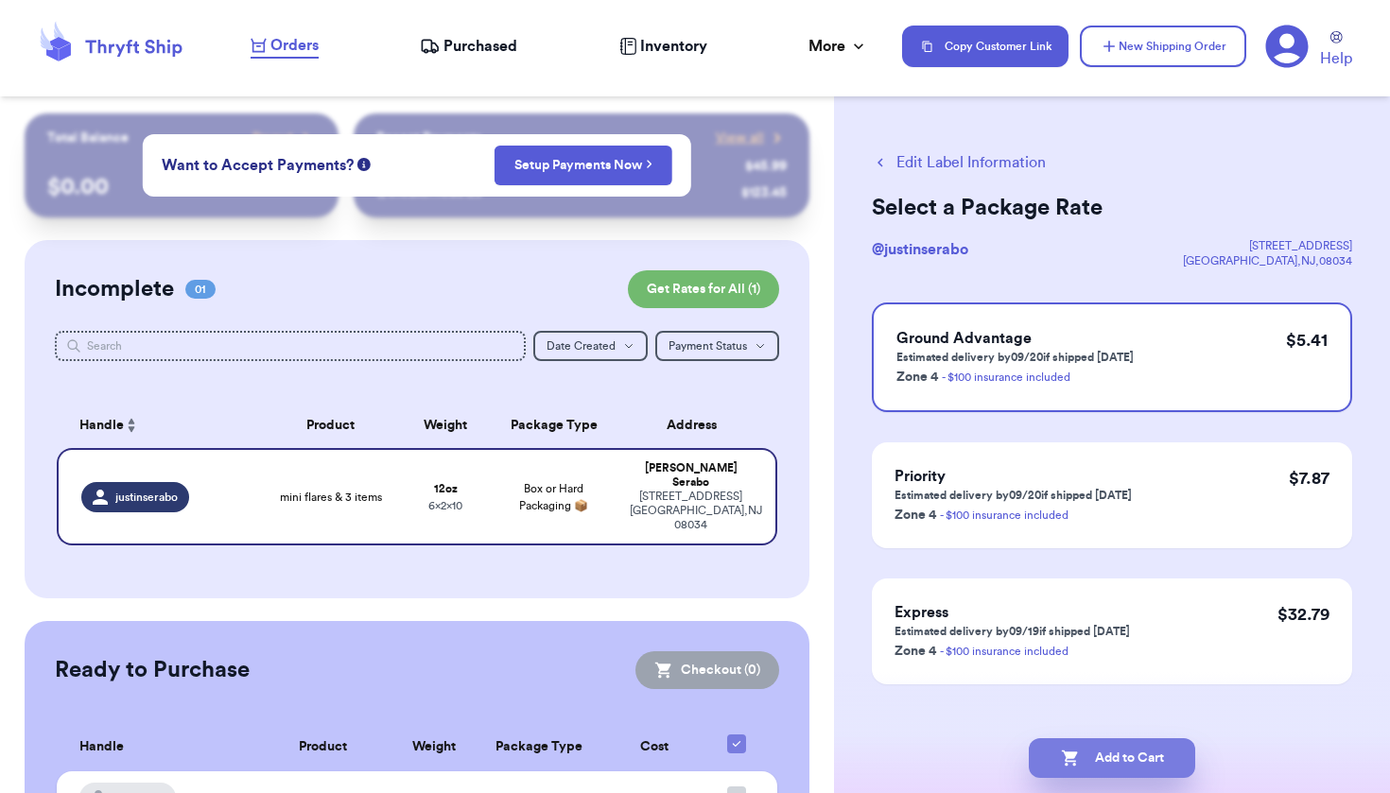
click at [1083, 748] on button "Add to Cart" at bounding box center [1112, 758] width 166 height 40
